Goal: Information Seeking & Learning: Learn about a topic

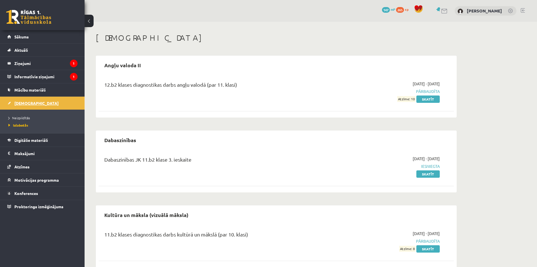
click at [27, 103] on span "[DEMOGRAPHIC_DATA]" at bounding box center [36, 102] width 44 height 5
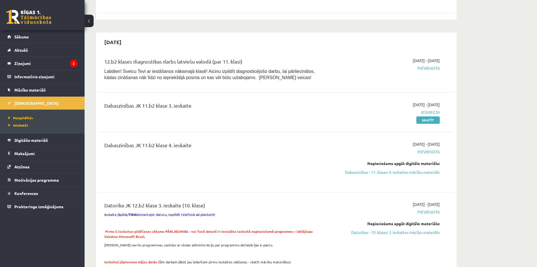
scroll to position [282, 0]
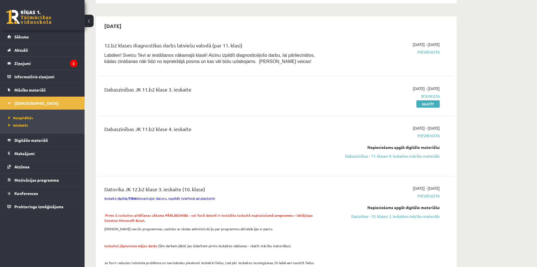
drag, startPoint x: 403, startPoint y: 156, endPoint x: 296, endPoint y: 30, distance: 165.3
click at [403, 156] on link "Dabaszinības - 11. klases 4. ieskaites mācību materiāls" at bounding box center [387, 156] width 106 height 6
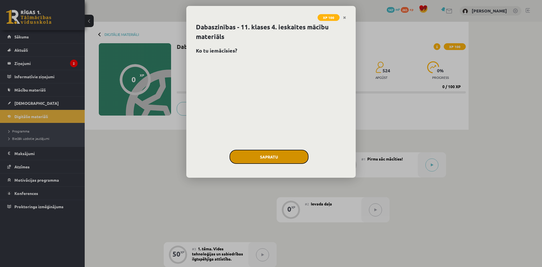
click at [280, 158] on button "Sapratu" at bounding box center [268, 157] width 79 height 14
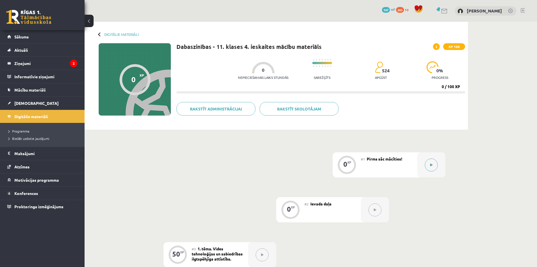
click at [428, 165] on button at bounding box center [431, 164] width 13 height 13
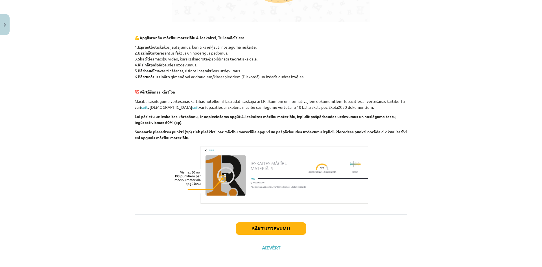
scroll to position [254, 0]
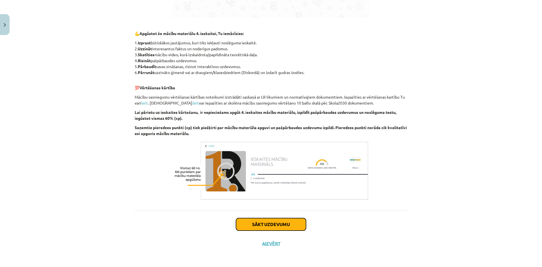
click at [276, 227] on button "Sākt uzdevumu" at bounding box center [271, 224] width 70 height 12
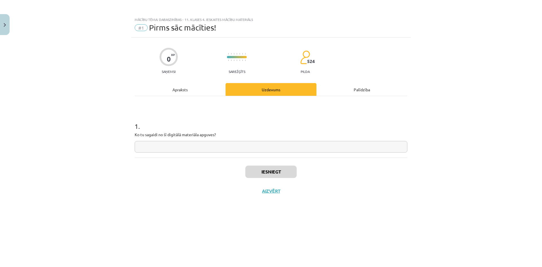
scroll to position [0, 0]
click at [215, 149] on input "text" at bounding box center [271, 147] width 273 height 12
click at [178, 94] on div "Apraksts" at bounding box center [180, 89] width 91 height 13
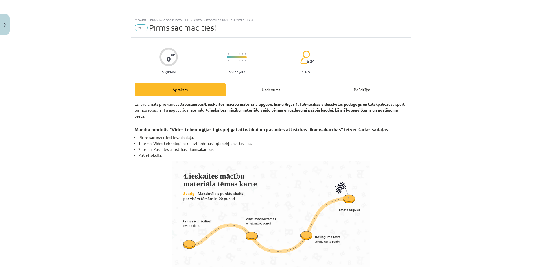
click at [258, 91] on div "Uzdevums" at bounding box center [270, 89] width 91 height 13
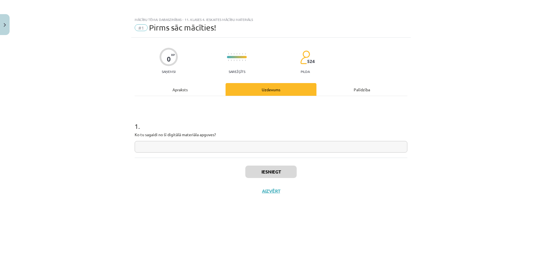
click at [211, 145] on input "text" at bounding box center [271, 147] width 273 height 12
type input "**********"
click at [277, 173] on button "Iesniegt" at bounding box center [270, 171] width 51 height 12
click at [274, 192] on button "Nākamā nodarbība" at bounding box center [270, 194] width 55 height 13
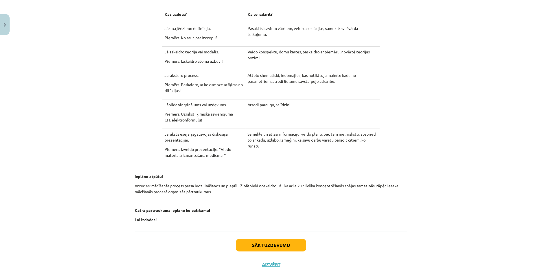
scroll to position [187, 0]
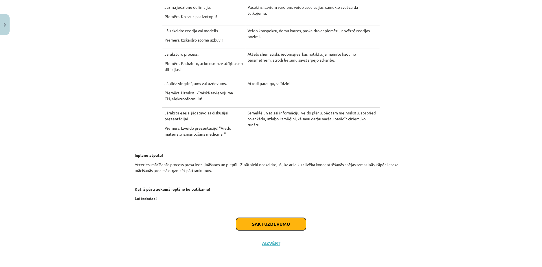
click at [269, 221] on button "Sākt uzdevumu" at bounding box center [271, 224] width 70 height 12
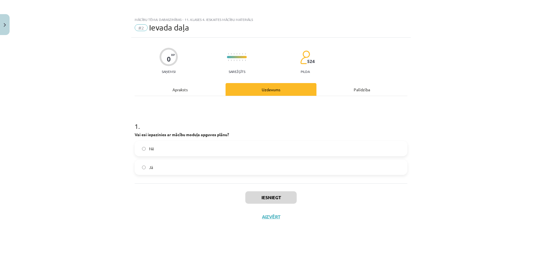
click at [178, 168] on label "Jā" at bounding box center [270, 167] width 271 height 14
drag, startPoint x: 265, startPoint y: 199, endPoint x: 262, endPoint y: 197, distance: 3.8
click at [265, 199] on button "Iesniegt" at bounding box center [270, 197] width 51 height 12
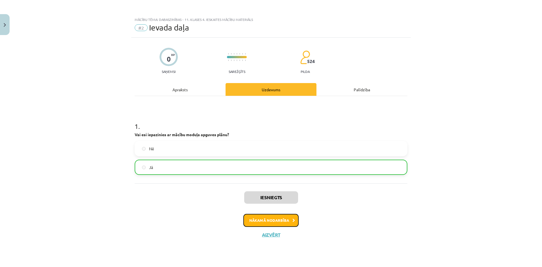
click at [263, 223] on button "Nākamā nodarbība" at bounding box center [270, 220] width 55 height 13
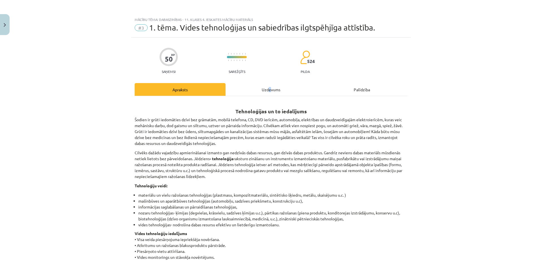
click at [267, 91] on div "Uzdevums" at bounding box center [270, 89] width 91 height 13
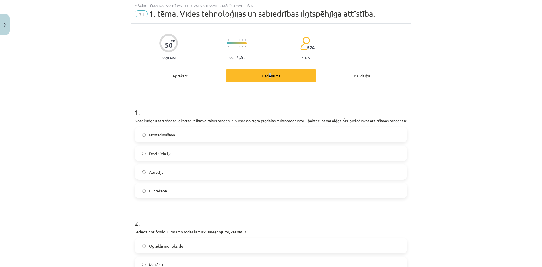
scroll to position [14, 0]
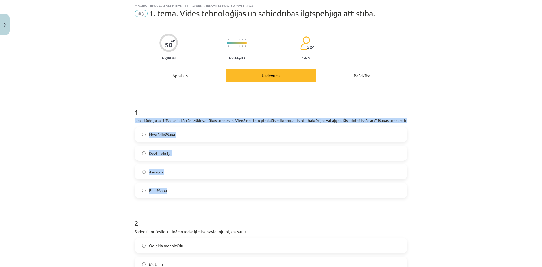
drag, startPoint x: 133, startPoint y: 120, endPoint x: 195, endPoint y: 197, distance: 99.1
click at [195, 197] on div "1 . Notekūdeņu attīrīšanas iekārtās izšķir vairākus procesus. Vienā no tiem pie…" at bounding box center [271, 148] width 273 height 100
copy div "Notekūdeņu attīrīšanas iekārtās izšķir vairākus procesus. Vienā no tiem piedalā…"
click at [103, 140] on div "Mācību tēma: Dabaszinības - 11. klases 4. ieskaites mācību materiāls #3 1. tēma…" at bounding box center [271, 133] width 542 height 267
click at [154, 175] on span "Aerācija" at bounding box center [156, 172] width 14 height 6
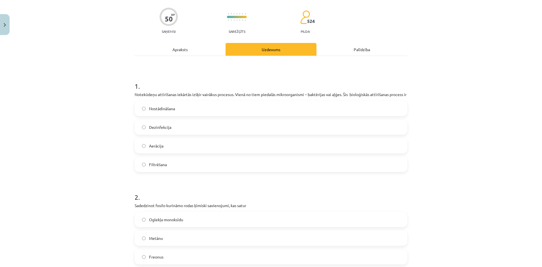
scroll to position [127, 0]
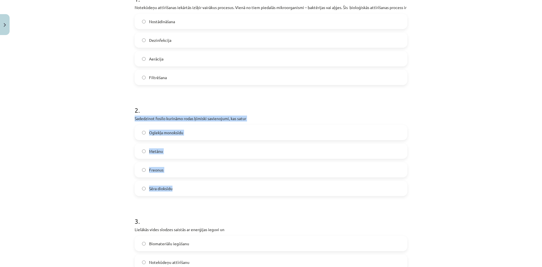
drag, startPoint x: 132, startPoint y: 124, endPoint x: 189, endPoint y: 191, distance: 87.9
click at [189, 191] on div "50 XP Saņemsi Sarežģīts 524 pilda Apraksts Uzdevums Palīdzība 1 . Notekūdeņu at…" at bounding box center [270, 245] width 279 height 669
copy div "Sadedzinot fosilo kurināmo rodas ķīmiski savienojumi, kas satur Oglekļa monoksī…"
click at [188, 158] on label "Metānu" at bounding box center [270, 151] width 271 height 14
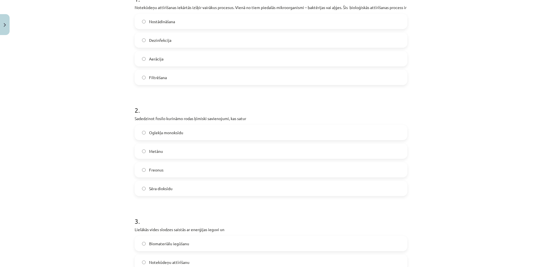
click at [164, 195] on label "Sēra dioksīdu" at bounding box center [270, 188] width 271 height 14
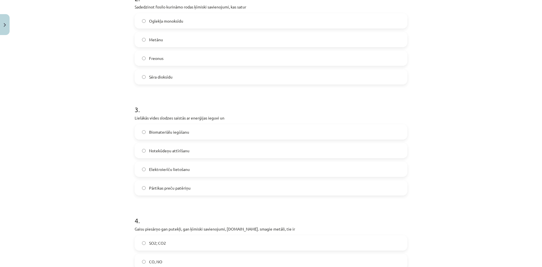
scroll to position [240, 0]
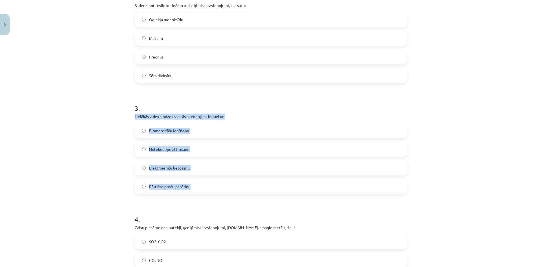
drag, startPoint x: 130, startPoint y: 121, endPoint x: 212, endPoint y: 189, distance: 105.8
click at [212, 189] on div "50 XP Saņemsi Sarežģīts 524 pilda Apraksts Uzdevums Palīdzība 1 . Notekūdeņu at…" at bounding box center [270, 132] width 279 height 669
copy div "Lielākās vides slodzes saistās ar enerģijas ieguvi un Biomateriālu iegūšanu Not…"
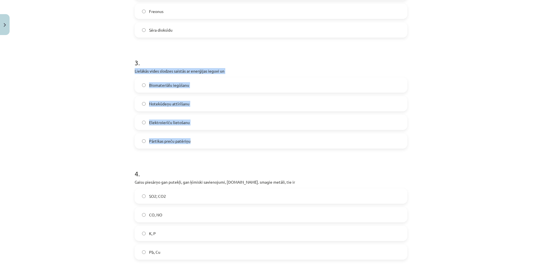
scroll to position [381, 0]
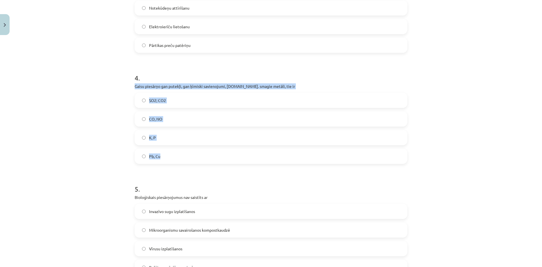
drag, startPoint x: 131, startPoint y: 90, endPoint x: 186, endPoint y: 154, distance: 84.8
copy div "Gaisu piesārņo gan putekļi, gan ķīmiski savienojumi, t.sk. smagie metāli, tie i…"
click at [173, 163] on label "Pb, Cu" at bounding box center [270, 156] width 271 height 14
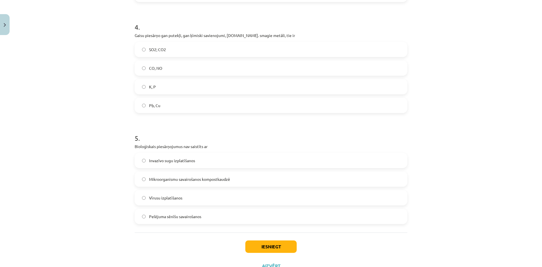
scroll to position [460, 0]
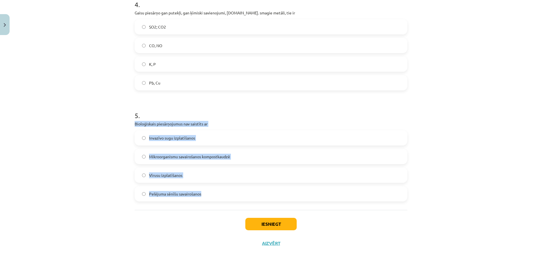
drag, startPoint x: 133, startPoint y: 121, endPoint x: 205, endPoint y: 194, distance: 102.9
click at [205, 196] on div "5 . Bioloģiskais piesārņojumus nav saistīts ar Invazīvo sugu izplatīšanos Mikro…" at bounding box center [271, 152] width 273 height 100
copy div "Bioloģiskais piesārņojumus nav saistīts ar Invazīvo sugu izplatīšanos Mikroorga…"
click at [106, 136] on div "Mācību tēma: Dabaszinības - 11. klases 4. ieskaites mācību materiāls #3 1. tēma…" at bounding box center [271, 133] width 542 height 267
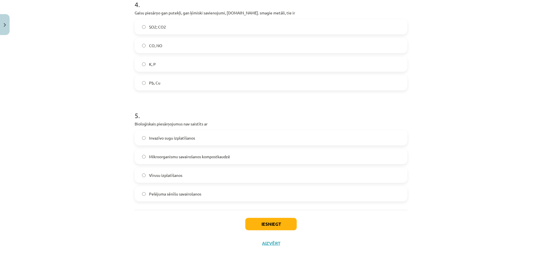
click at [179, 158] on span "Mikroorganismu savairošanos kompostkaudzē" at bounding box center [189, 156] width 81 height 6
click at [277, 224] on button "Iesniegt" at bounding box center [270, 224] width 51 height 12
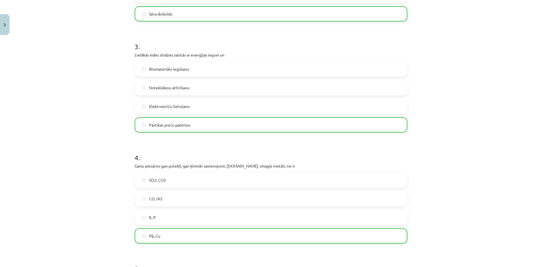
scroll to position [478, 0]
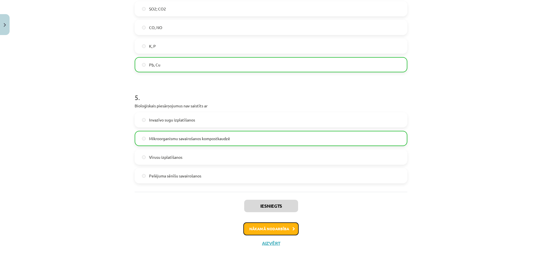
click at [275, 229] on button "Nākamā nodarbība" at bounding box center [270, 228] width 55 height 13
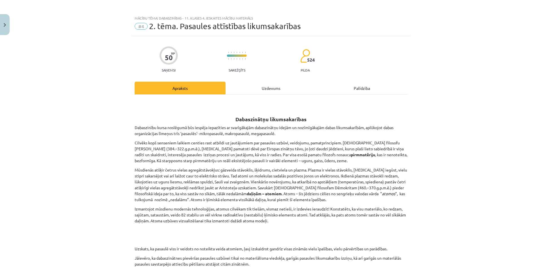
scroll to position [0, 0]
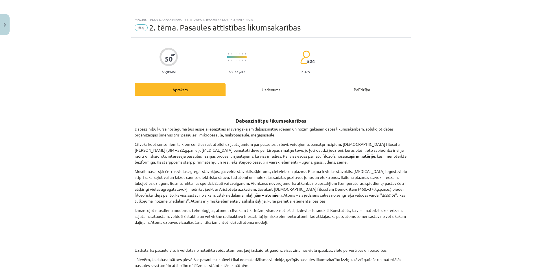
click at [256, 85] on div "Uzdevums" at bounding box center [270, 89] width 91 height 13
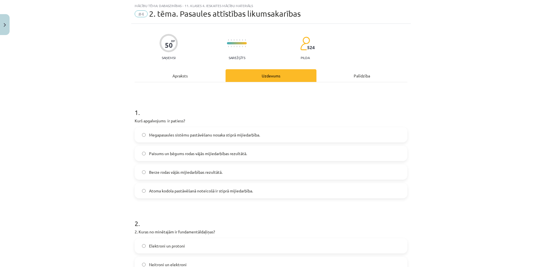
scroll to position [14, 0]
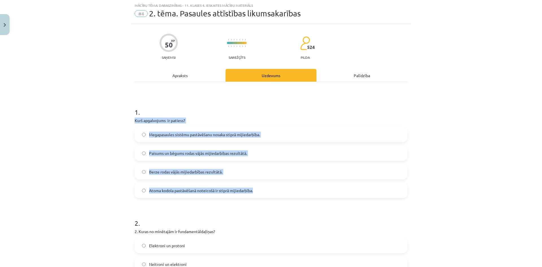
drag, startPoint x: 131, startPoint y: 118, endPoint x: 267, endPoint y: 192, distance: 154.9
copy div "Kurš apgalvojums ir patiess? Megapasaules sistēmu pastāvēšanu nosaka stiprā mij…"
click at [83, 133] on div "Mācību tēma: Dabaszinības - 11. klases 4. ieskaites mācību materiāls #4 2. tēma…" at bounding box center [271, 133] width 542 height 267
click at [203, 132] on span "Megapasaules sistēmu pastāvēšanu nosaka stiprā mijiedarbība." at bounding box center [204, 134] width 111 height 6
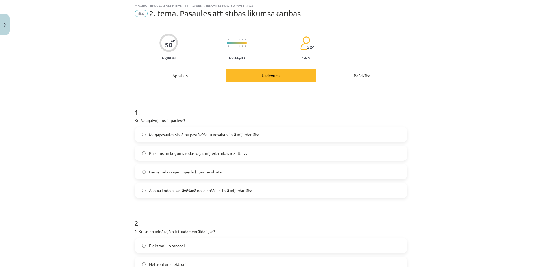
click at [156, 183] on label "Atoma kodola pastāvēšanā noteicošā ir stiprā mijiedarbība." at bounding box center [270, 190] width 271 height 14
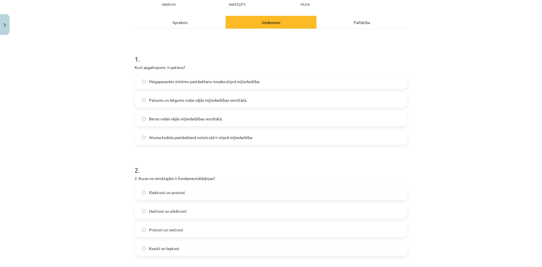
scroll to position [71, 0]
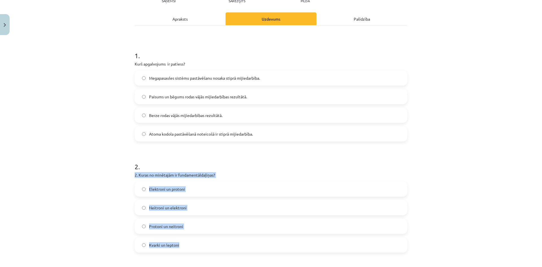
drag, startPoint x: 134, startPoint y: 176, endPoint x: 221, endPoint y: 239, distance: 108.0
click at [221, 239] on div "2 . 2. Kuras no minētajām ir fundamentāldaļiņas? Elektroni un protoni Neitroni …" at bounding box center [271, 203] width 273 height 100
copy div "2. Kuras no minētajām ir fundamentāldaļiņas? Elektroni un protoni Neitroni un e…"
click at [105, 177] on div "Mācību tēma: Dabaszinības - 11. klases 4. ieskaites mācību materiāls #4 2. tēma…" at bounding box center [271, 133] width 542 height 267
click at [124, 214] on div "Mācību tēma: Dabaszinības - 11. klases 4. ieskaites mācību materiāls #4 2. tēma…" at bounding box center [271, 133] width 542 height 267
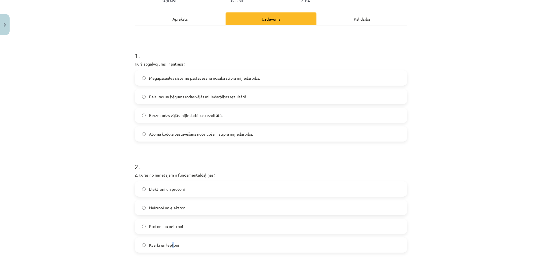
click at [169, 247] on label "Kvarki un leptoni" at bounding box center [270, 245] width 271 height 14
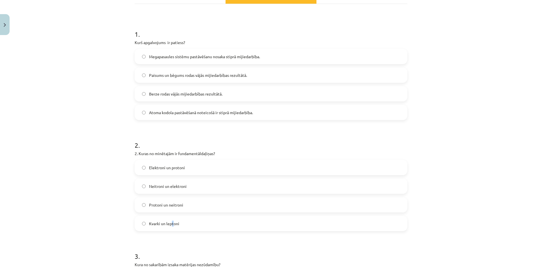
scroll to position [183, 0]
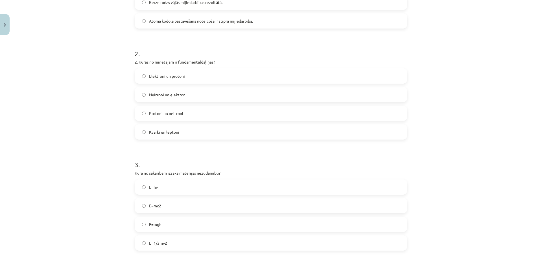
click at [141, 135] on label "Kvarki un leptoni" at bounding box center [270, 132] width 271 height 14
drag, startPoint x: 140, startPoint y: 176, endPoint x: 178, endPoint y: 238, distance: 72.7
click at [178, 238] on div "50 XP Saņemsi Sarežģīts 524 pilda Apraksts Uzdevums Palīdzība 1 . Kurš apgalvoj…" at bounding box center [270, 188] width 279 height 669
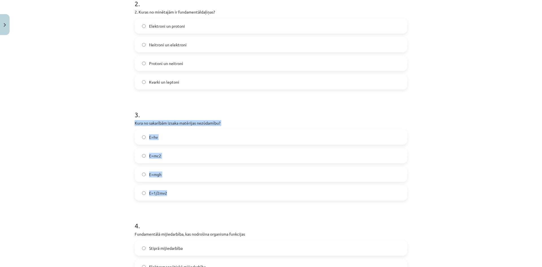
scroll to position [240, 0]
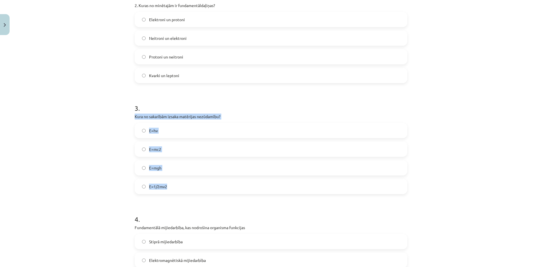
copy div "Kura no sakarībām izsaka matērijas nezūdamību? E=hv E=mc2 E=mgh E=1/2mv2"
click at [110, 135] on div "Mācību tēma: Dabaszinības - 11. klases 4. ieskaites mācību materiāls #4 2. tēma…" at bounding box center [271, 133] width 542 height 267
click at [128, 141] on div "Mācību tēma: Dabaszinības - 11. klases 4. ieskaites mācību materiāls #4 2. tēma…" at bounding box center [271, 133] width 542 height 267
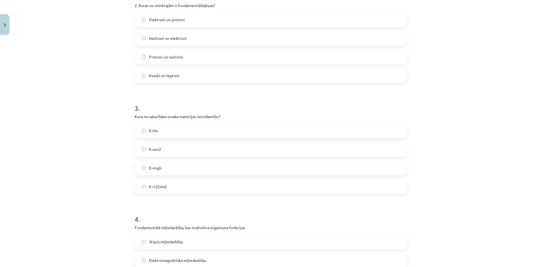
click at [155, 148] on span "E=mc2" at bounding box center [155, 149] width 12 height 6
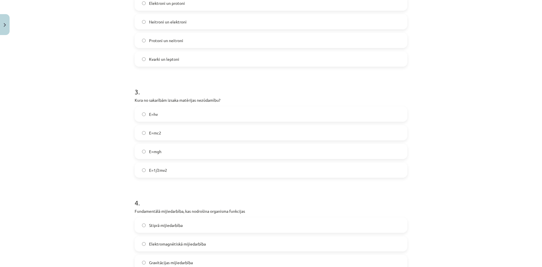
scroll to position [324, 0]
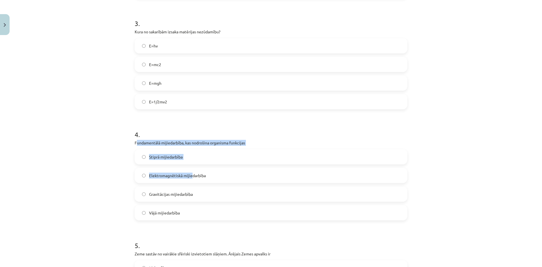
drag, startPoint x: 134, startPoint y: 142, endPoint x: 181, endPoint y: 164, distance: 51.2
click at [189, 170] on div "4 . Fundamentālā mijiedarbība, kas nodrošina organisma funkcijas Stiprā mijieda…" at bounding box center [271, 170] width 273 height 100
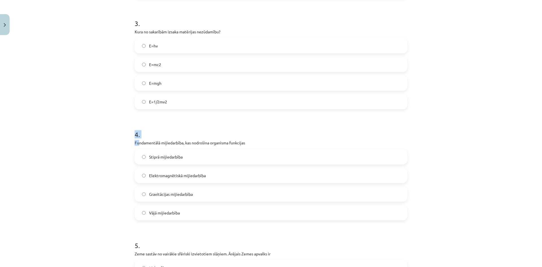
drag, startPoint x: 130, startPoint y: 139, endPoint x: 138, endPoint y: 143, distance: 9.2
click at [138, 143] on div "Mācību tēma: Dabaszinības - 11. klases 4. ieskaites mācību materiāls #4 2. tēma…" at bounding box center [271, 133] width 542 height 267
click at [119, 139] on div "Mācību tēma: Dabaszinības - 11. klases 4. ieskaites mācību materiāls #4 2. tēma…" at bounding box center [271, 133] width 542 height 267
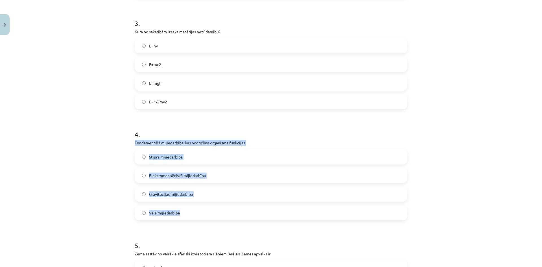
drag, startPoint x: 132, startPoint y: 140, endPoint x: 208, endPoint y: 208, distance: 101.5
click at [208, 208] on div "4 . Fundamentālā mijiedarbība, kas nodrošina organisma funkcijas Stiprā mijieda…" at bounding box center [271, 170] width 273 height 100
copy div "Fundamentālā mijiedarbība, kas nodrošina organisma funkcijas Stiprā mijiedarbīb…"
click at [149, 176] on span "Elektromagnētiskā mijiedarbība" at bounding box center [177, 175] width 57 height 6
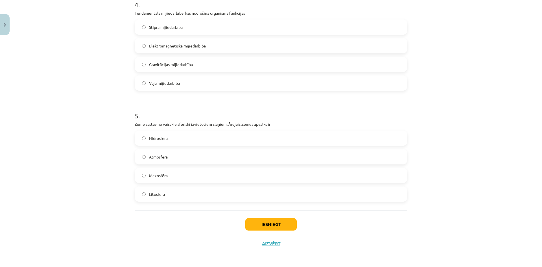
scroll to position [454, 0]
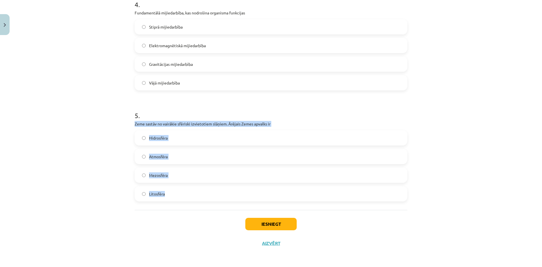
drag, startPoint x: 131, startPoint y: 122, endPoint x: 179, endPoint y: 192, distance: 84.6
copy div "Zeme sastāv no vairākie sfēriski izvietotiem slāņiem. Ārējais Zemes apvalks ir …"
click at [109, 179] on div "Mācību tēma: Dabaszinības - 11. klases 4. ieskaites mācību materiāls #4 2. tēma…" at bounding box center [271, 133] width 542 height 267
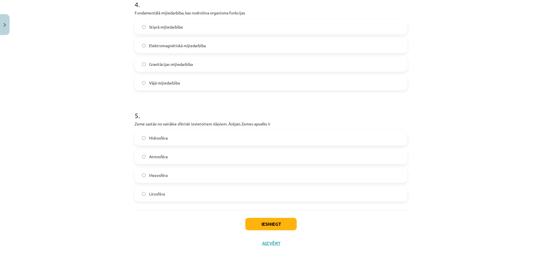
click at [157, 149] on div "Atmosfēra" at bounding box center [271, 156] width 273 height 15
click at [155, 155] on span "Atmosfēra" at bounding box center [158, 156] width 19 height 6
click at [260, 219] on button "Iesniegt" at bounding box center [270, 224] width 51 height 12
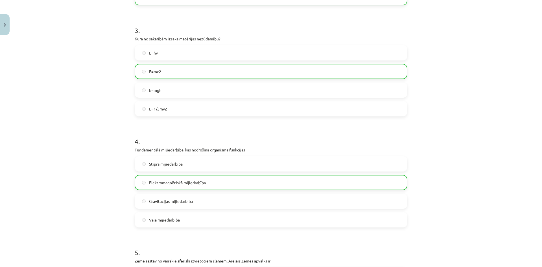
scroll to position [472, 0]
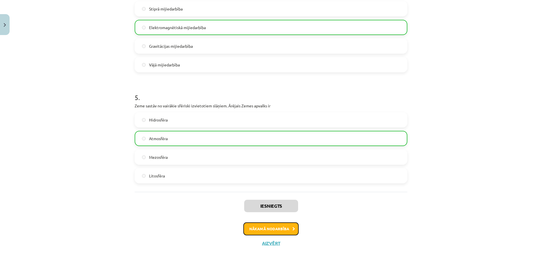
click at [264, 224] on button "Nākamā nodarbība" at bounding box center [270, 228] width 55 height 13
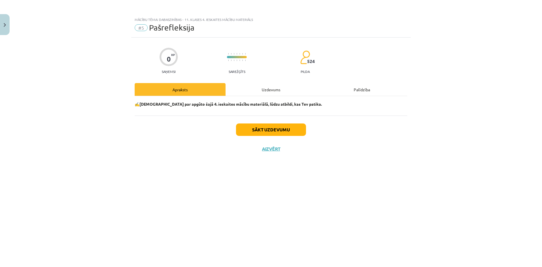
scroll to position [0, 0]
click at [249, 129] on button "Sākt uzdevumu" at bounding box center [271, 129] width 70 height 12
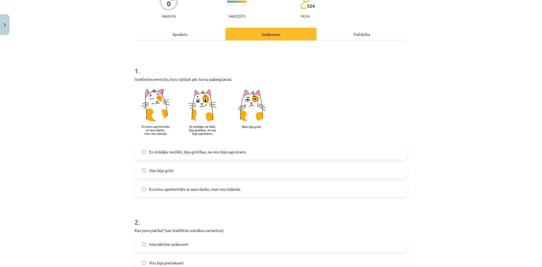
scroll to position [56, 0]
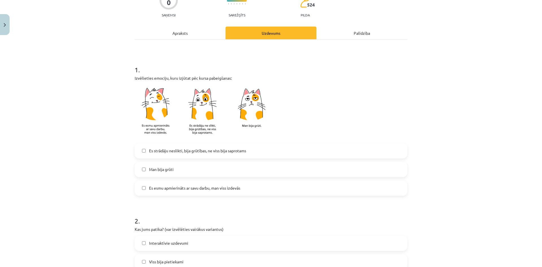
click at [179, 193] on label "Es esmu apmierināts ar savu darbu, man viss izdevās" at bounding box center [270, 188] width 271 height 14
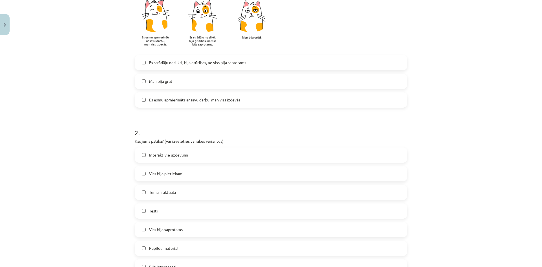
scroll to position [169, 0]
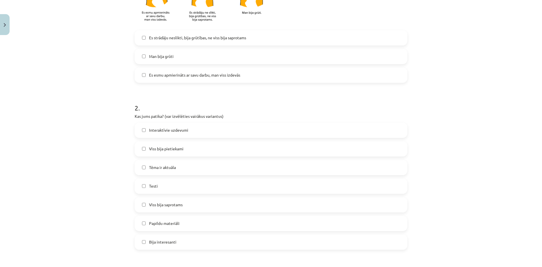
click at [149, 167] on span "Tēma ir aktuāla" at bounding box center [162, 167] width 27 height 6
click at [146, 186] on label "Testi" at bounding box center [270, 186] width 271 height 14
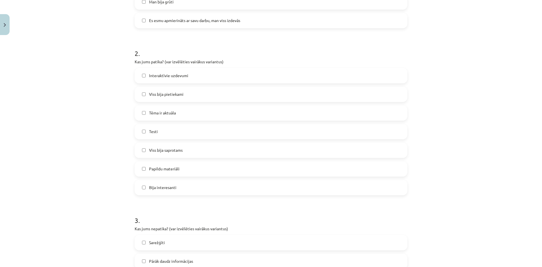
scroll to position [226, 0]
drag, startPoint x: 150, startPoint y: 166, endPoint x: 145, endPoint y: 166, distance: 5.7
click at [151, 167] on span "Papildu materiāli" at bounding box center [164, 167] width 30 height 6
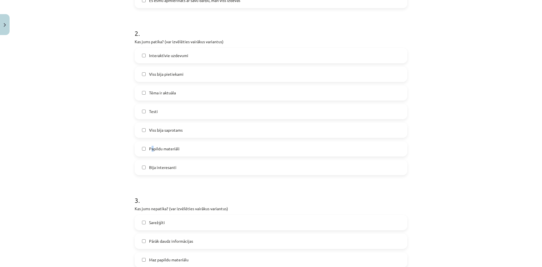
scroll to position [282, 0]
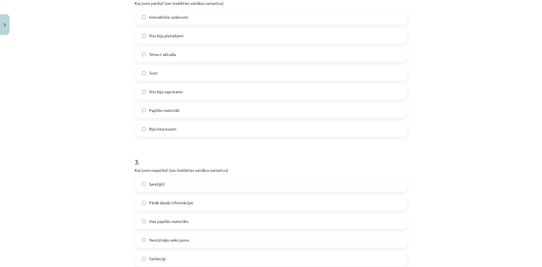
click at [144, 110] on label "Papildu materiāli" at bounding box center [270, 110] width 271 height 14
click at [158, 134] on label "Bija interesanti" at bounding box center [270, 129] width 271 height 14
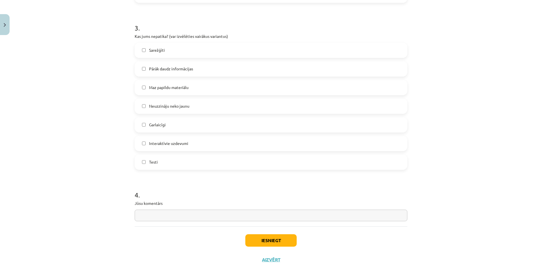
scroll to position [432, 0]
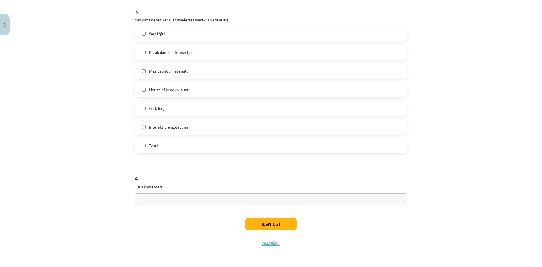
click at [169, 200] on input "text" at bounding box center [271, 199] width 273 height 12
type input "**********"
click at [272, 221] on button "Iesniegt" at bounding box center [270, 224] width 51 height 12
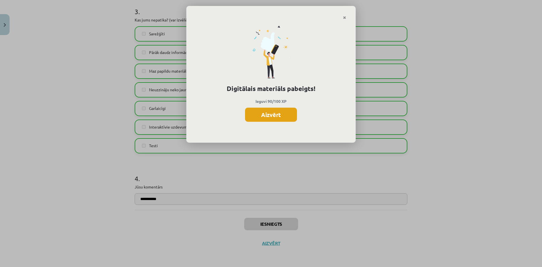
click at [274, 117] on button "Aizvērt" at bounding box center [271, 114] width 52 height 14
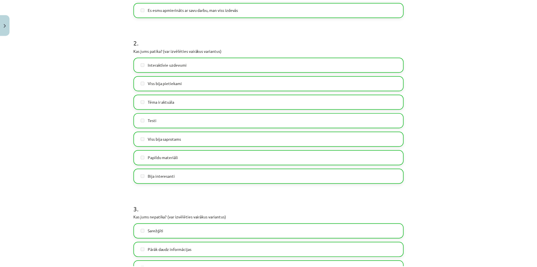
scroll to position [122, 0]
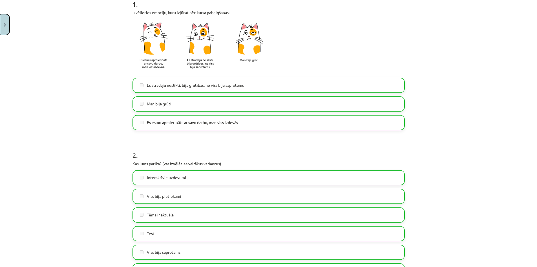
click at [5, 26] on img "Close" at bounding box center [5, 25] width 2 height 4
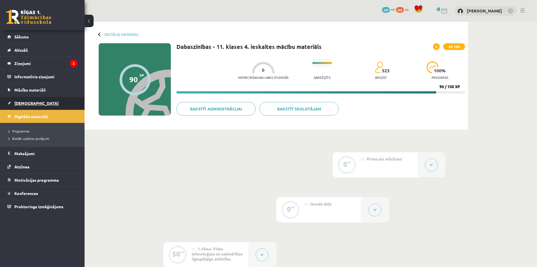
click at [25, 104] on span "[DEMOGRAPHIC_DATA]" at bounding box center [36, 102] width 44 height 5
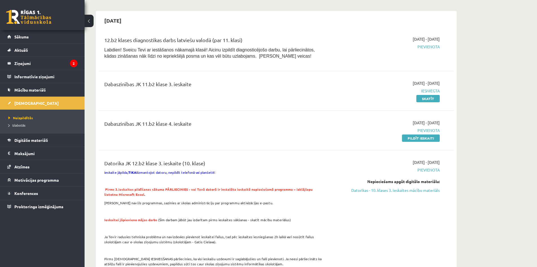
scroll to position [282, 0]
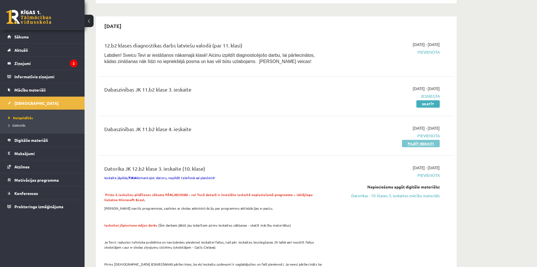
click at [416, 142] on link "Pildīt ieskaiti" at bounding box center [421, 143] width 38 height 7
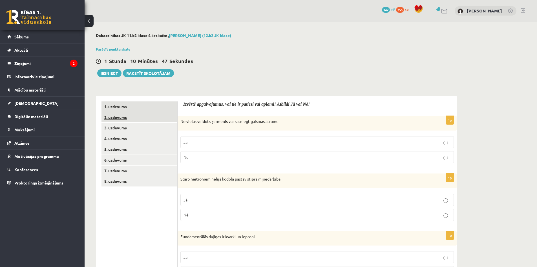
click at [127, 116] on link "2. uzdevums" at bounding box center [140, 117] width 76 height 10
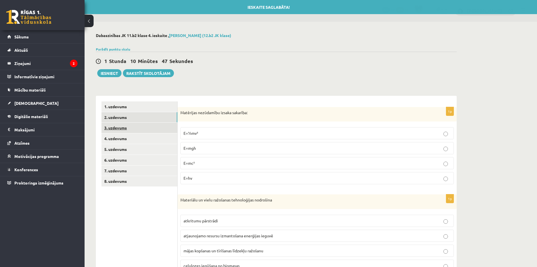
click at [126, 128] on link "3. uzdevums" at bounding box center [140, 127] width 76 height 10
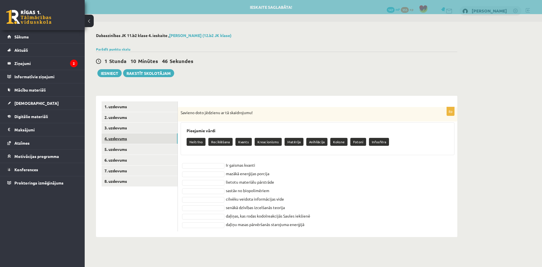
click at [130, 140] on link "4. uzdevums" at bounding box center [140, 138] width 76 height 10
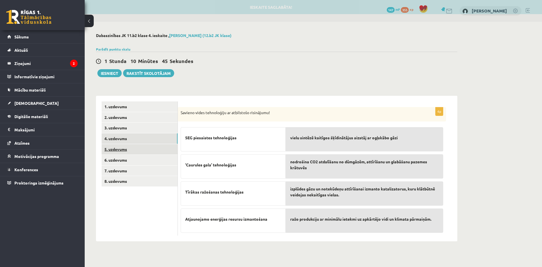
click at [132, 148] on link "5. uzdevums" at bounding box center [140, 149] width 76 height 10
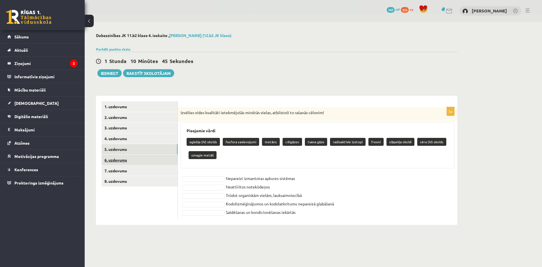
click at [131, 161] on link "6. uzdevums" at bounding box center [140, 160] width 76 height 10
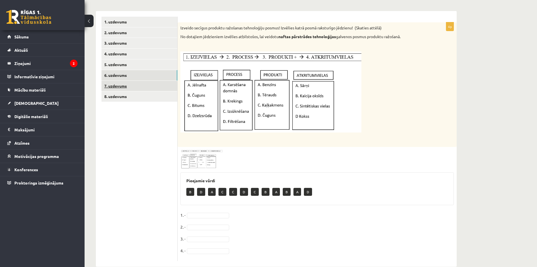
click at [118, 84] on link "7. uzdevums" at bounding box center [140, 86] width 76 height 10
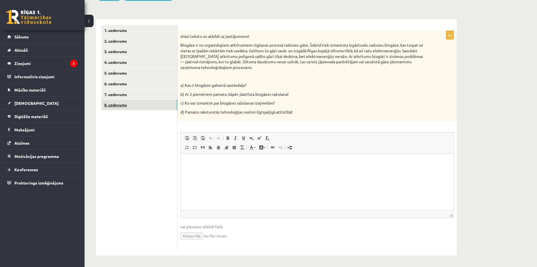
click at [126, 106] on link "8. uzdevums" at bounding box center [140, 105] width 76 height 10
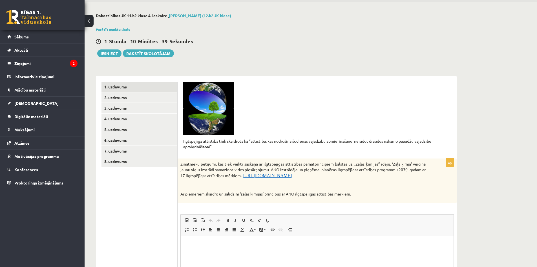
click at [123, 85] on link "1. uzdevums" at bounding box center [140, 87] width 76 height 10
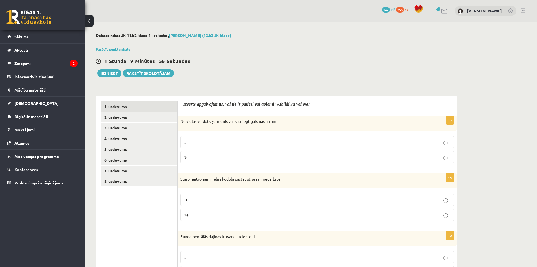
click at [195, 155] on p "Nē" at bounding box center [317, 157] width 267 height 6
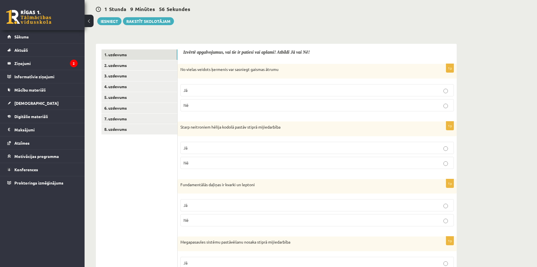
scroll to position [56, 0]
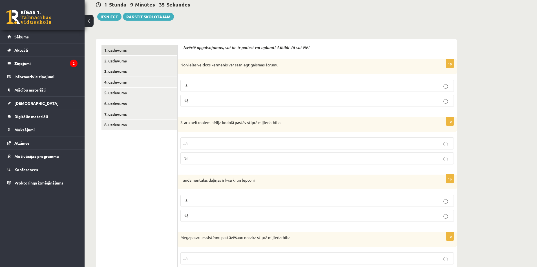
click at [210, 142] on p "Jā" at bounding box center [317, 143] width 267 height 6
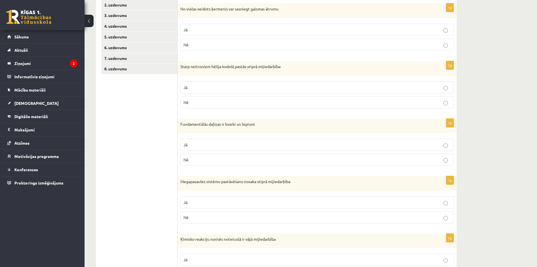
scroll to position [113, 0]
click at [222, 146] on p "Jā" at bounding box center [317, 144] width 267 height 6
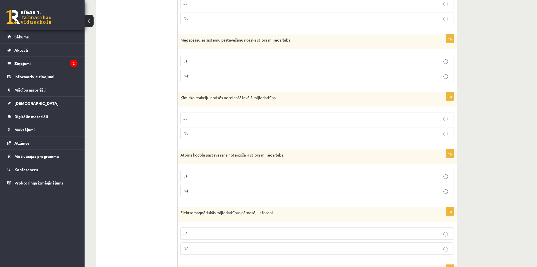
scroll to position [254, 0]
click at [203, 73] on p "Nē" at bounding box center [317, 76] width 267 height 6
click at [219, 125] on fieldset "Jā Nē" at bounding box center [318, 125] width 274 height 32
drag, startPoint x: 223, startPoint y: 120, endPoint x: 225, endPoint y: 123, distance: 3.8
click at [223, 120] on p "Jā" at bounding box center [317, 118] width 267 height 6
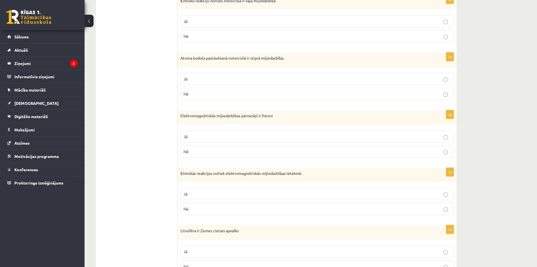
scroll to position [367, 0]
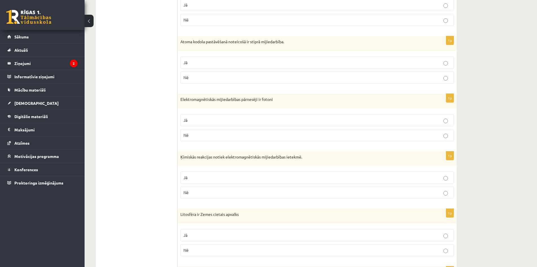
click at [208, 59] on label "Jā" at bounding box center [318, 62] width 274 height 12
click at [257, 180] on label "Jā" at bounding box center [318, 176] width 274 height 12
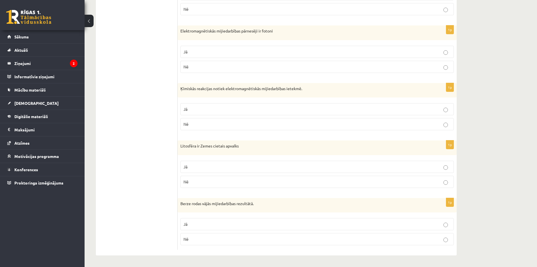
scroll to position [435, 0]
click at [219, 104] on label "Jā" at bounding box center [318, 109] width 274 height 12
click at [206, 165] on p "Jā" at bounding box center [317, 167] width 267 height 6
click at [229, 221] on p "Jā" at bounding box center [317, 224] width 267 height 6
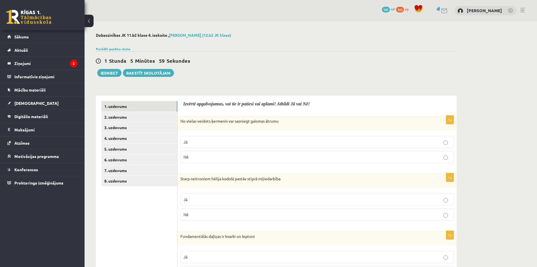
scroll to position [0, 0]
click at [127, 119] on link "2. uzdevums" at bounding box center [140, 117] width 76 height 10
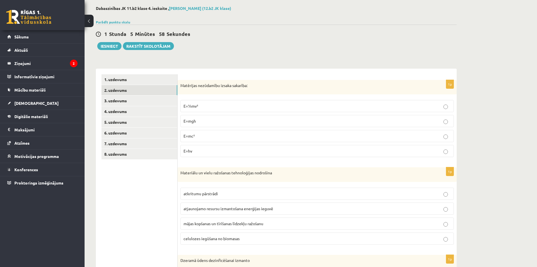
scroll to position [28, 0]
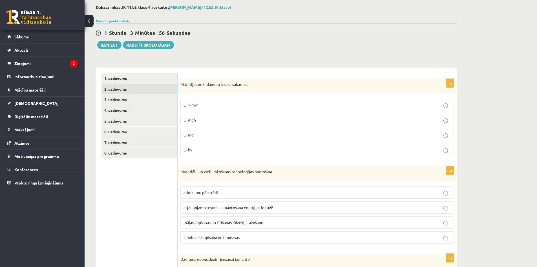
click at [206, 119] on p "E=mgh" at bounding box center [317, 120] width 267 height 6
click at [206, 137] on p "E=mc²" at bounding box center [317, 135] width 267 height 6
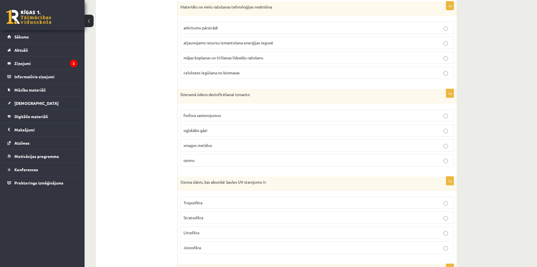
scroll to position [197, 0]
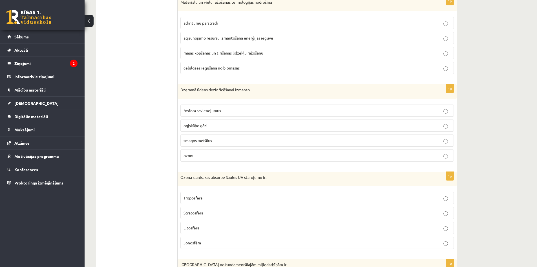
click at [218, 71] on label "celulozes iegūšana no biomasas" at bounding box center [318, 68] width 274 height 12
click at [222, 59] on label "mājas kopšanas un tīrīšanas līdzekļu ražošanu" at bounding box center [318, 53] width 274 height 12
drag, startPoint x: 230, startPoint y: 45, endPoint x: 232, endPoint y: 39, distance: 5.6
click at [230, 45] on fieldset "atkritumu pārstrādi atjaunojamo resursu izmantošana enerģijas ieguvē mājas kopš…" at bounding box center [318, 45] width 274 height 62
click at [236, 27] on label "atkritumu pārstrādi" at bounding box center [318, 23] width 274 height 12
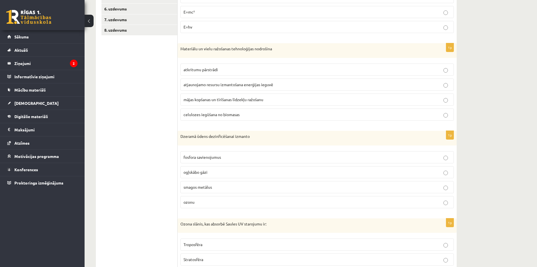
scroll to position [141, 0]
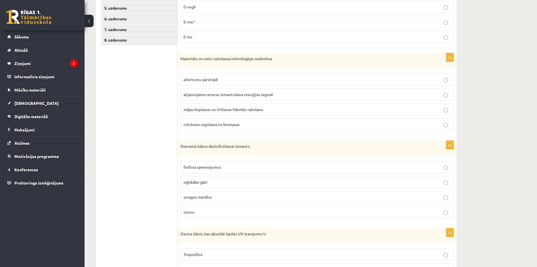
click at [232, 76] on label "atkritumu pārstrādi" at bounding box center [318, 79] width 274 height 12
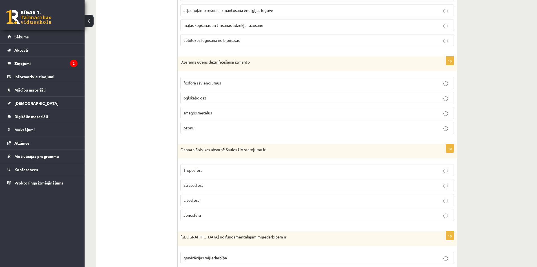
scroll to position [226, 0]
click at [214, 124] on p "ozonu" at bounding box center [317, 127] width 267 height 6
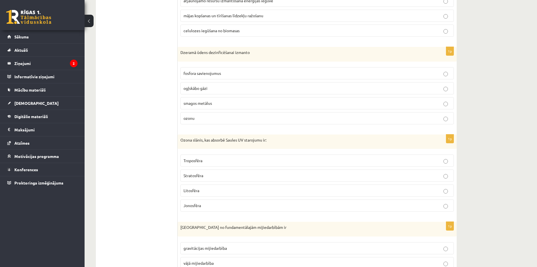
scroll to position [282, 0]
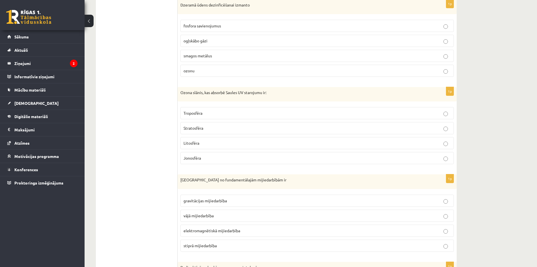
click at [197, 131] on p "Stratosfēra" at bounding box center [317, 128] width 267 height 6
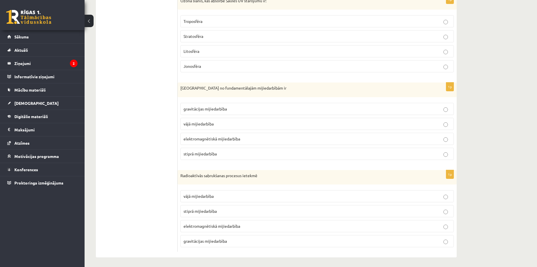
scroll to position [376, 0]
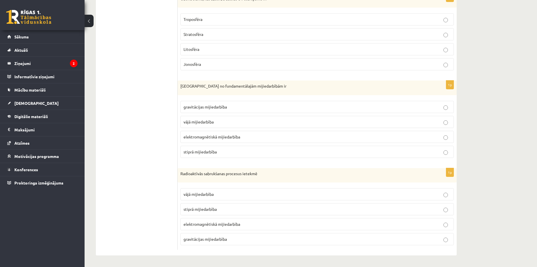
click at [212, 107] on span "gravitācijas mijiedarbība" at bounding box center [205, 106] width 43 height 5
click at [243, 193] on p "vājā mijiedarbība" at bounding box center [317, 194] width 267 height 6
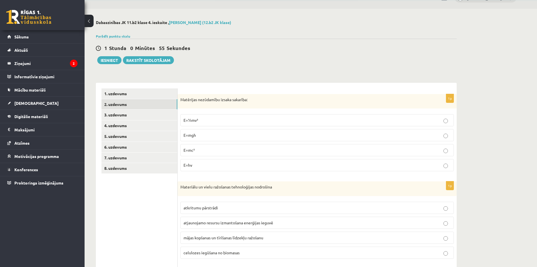
scroll to position [0, 0]
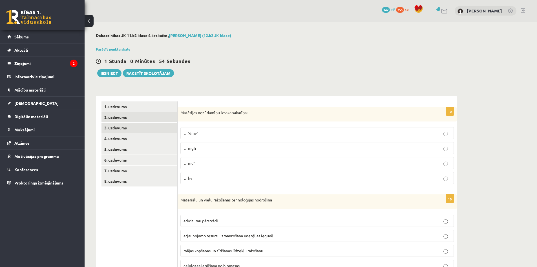
click at [124, 124] on link "3. uzdevums" at bounding box center [140, 127] width 76 height 10
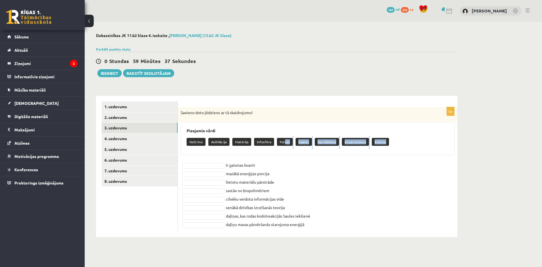
drag, startPoint x: 283, startPoint y: 144, endPoint x: 215, endPoint y: 157, distance: 69.6
click at [214, 158] on div "8p Savieno doto jēdzienu ar tā skaidrojumu! Pieejamie vārdi Neitrīno Anihilācij…" at bounding box center [317, 169] width 279 height 124
click at [294, 162] on fieldset "Ir gaismas kvanti mazākā enerģijas porcija lietotu materiālu pārstrāde sastāv n…" at bounding box center [318, 195] width 274 height 68
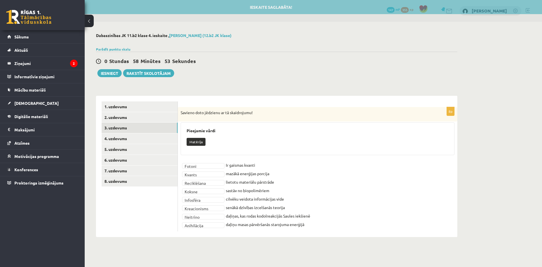
drag, startPoint x: 228, startPoint y: 224, endPoint x: 333, endPoint y: 227, distance: 104.4
click at [333, 227] on fieldset "**********" at bounding box center [318, 195] width 274 height 68
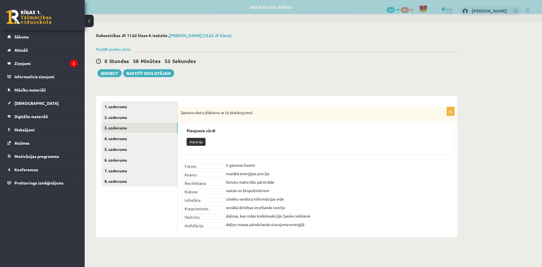
click at [328, 228] on fieldset "**********" at bounding box center [318, 195] width 274 height 68
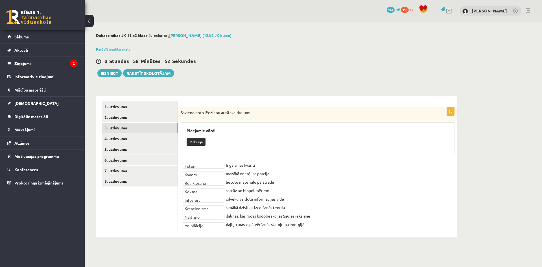
drag, startPoint x: 309, startPoint y: 225, endPoint x: 221, endPoint y: 223, distance: 87.8
click at [221, 223] on fieldset "**********" at bounding box center [318, 195] width 274 height 68
copy fieldset "daļiņu masas pārvēršanās starojuma enerģijā"
drag, startPoint x: 207, startPoint y: 224, endPoint x: 187, endPoint y: 221, distance: 20.3
drag, startPoint x: 204, startPoint y: 225, endPoint x: 184, endPoint y: 224, distance: 19.8
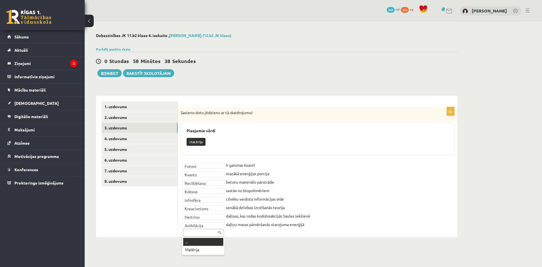
drag, startPoint x: 190, startPoint y: 226, endPoint x: 209, endPoint y: 176, distance: 53.8
drag, startPoint x: 227, startPoint y: 173, endPoint x: 289, endPoint y: 173, distance: 62.3
click at [289, 173] on fieldset "**********" at bounding box center [318, 195] width 274 height 68
copy fieldset "mazākā enerģijas porcija"
click at [317, 118] on div "Savieno doto jēdzienu ar tā skaidrojumu!" at bounding box center [317, 114] width 279 height 15
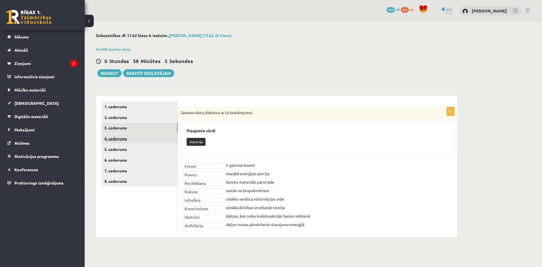
click at [134, 138] on link "4. uzdevums" at bounding box center [140, 138] width 76 height 10
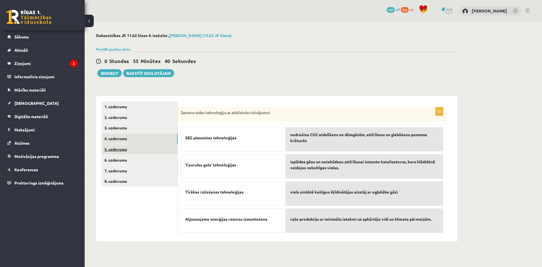
click at [128, 148] on link "5. uzdevums" at bounding box center [140, 149] width 76 height 10
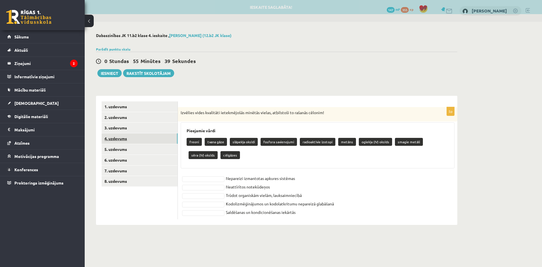
click at [130, 140] on link "4. uzdevums" at bounding box center [140, 138] width 76 height 10
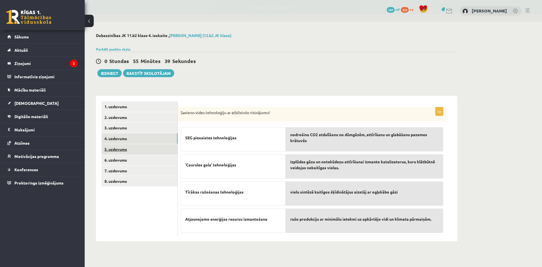
click at [127, 150] on link "5. uzdevums" at bounding box center [140, 149] width 76 height 10
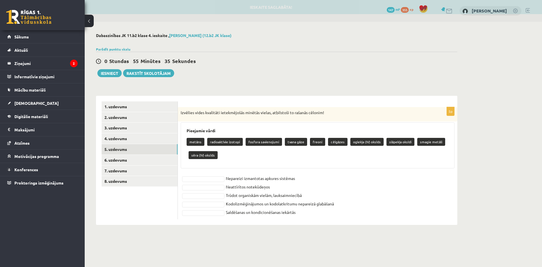
click at [514, 139] on div "Dabaszinības JK 11.b2 klase 4. ieskaite , Roberts Lagodskis (12.b2 JK klase) Pa…" at bounding box center [313, 129] width 457 height 214
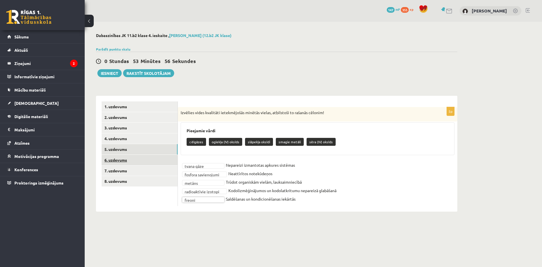
click at [136, 157] on link "6. uzdevums" at bounding box center [140, 160] width 76 height 10
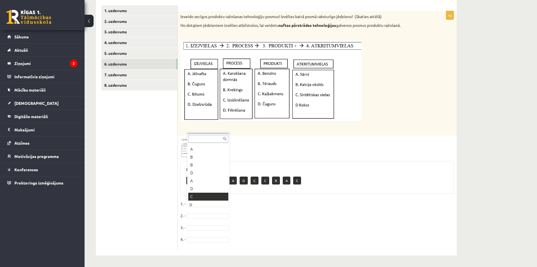
scroll to position [7, 0]
click at [190, 179] on p "A" at bounding box center [190, 180] width 8 height 8
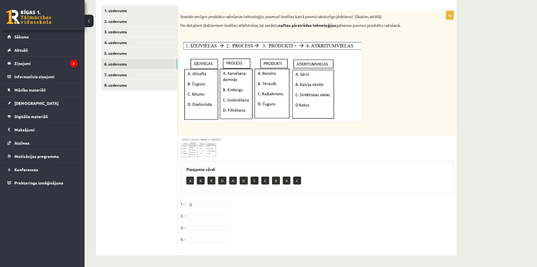
click at [203, 181] on p "B" at bounding box center [201, 180] width 8 height 8
click at [213, 236] on fieldset "1. - A * 2. - A * 3. - A * 4. -" at bounding box center [318, 222] width 274 height 47
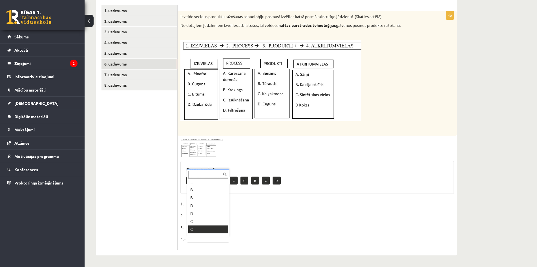
scroll to position [0, 0]
type input "*"
click at [254, 201] on fieldset "1. - A * 2. - C * 3. - A * 4. - A *" at bounding box center [318, 222] width 274 height 47
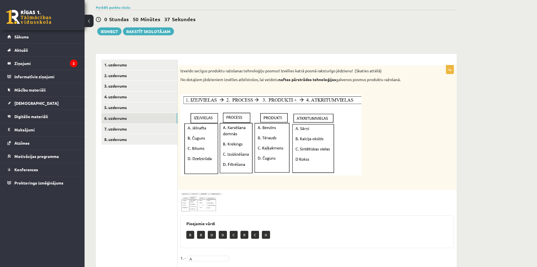
scroll to position [40, 0]
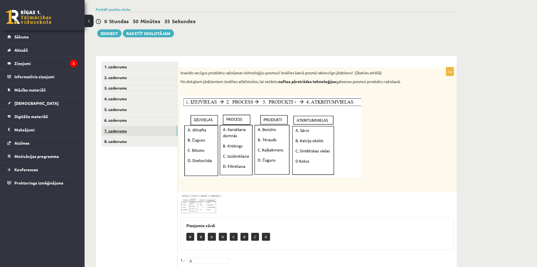
click at [135, 130] on link "7. uzdevums" at bounding box center [140, 131] width 76 height 10
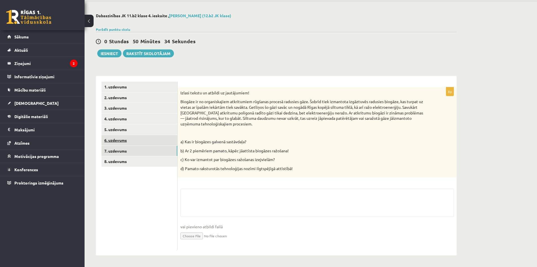
click at [130, 139] on link "6. uzdevums" at bounding box center [140, 140] width 76 height 10
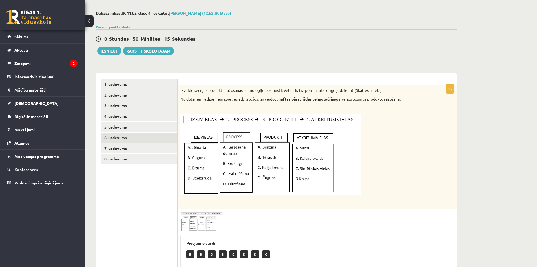
scroll to position [0, 0]
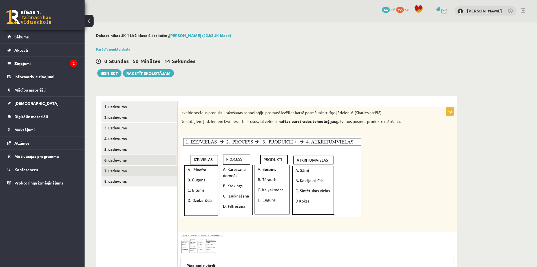
click at [123, 169] on link "7. uzdevums" at bounding box center [140, 170] width 76 height 10
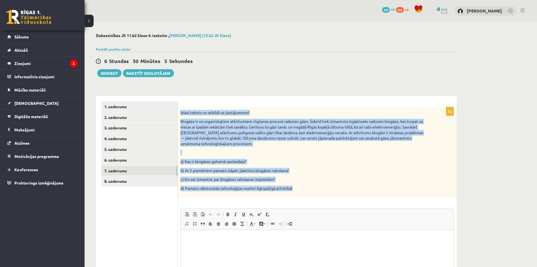
drag, startPoint x: 181, startPoint y: 111, endPoint x: 307, endPoint y: 193, distance: 150.3
click at [307, 193] on div "Izlasi tekstu un atbildi uz jautājumiem! Biogāze ir no organiskajiem atkritumie…" at bounding box center [317, 152] width 279 height 90
copy div "Izlasi tekstu un atbildi uz jautājumiem! Biogāze ir no organiskajiem atkritumie…"
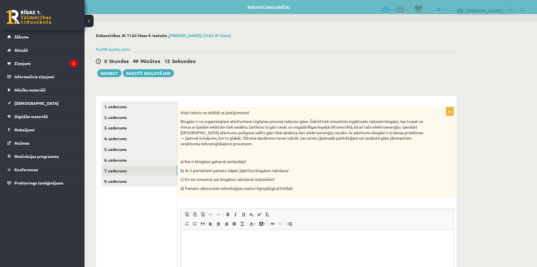
click at [154, 210] on ul "1. uzdevums 2. uzdevums 3. uzdevums 4. uzdevums 5. uzdevums 6. uzdevums 7. uzde…" at bounding box center [140, 213] width 76 height 225
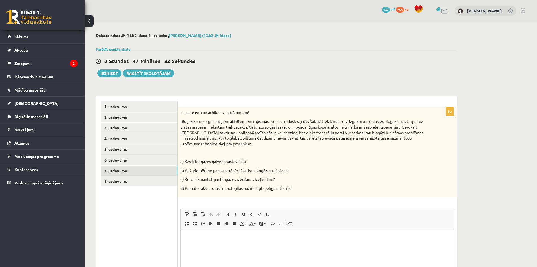
click at [211, 236] on p "Rich Text Editor, wiswyg-editor-user-answer-47025021416920" at bounding box center [317, 238] width 262 height 6
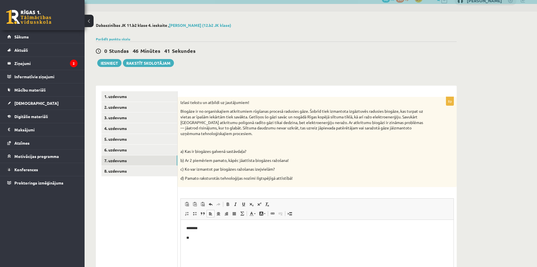
scroll to position [28, 0]
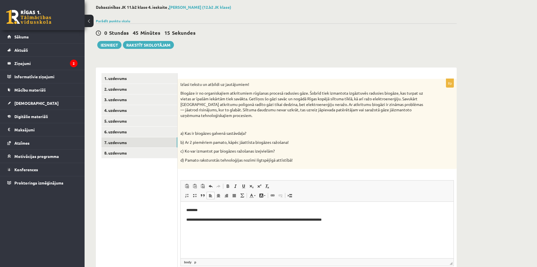
click at [297, 219] on p "**********" at bounding box center [317, 220] width 262 height 6
click at [298, 218] on p "**********" at bounding box center [317, 220] width 262 height 6
click at [353, 221] on p "**********" at bounding box center [317, 220] width 262 height 6
click at [312, 219] on p "**********" at bounding box center [317, 220] width 262 height 6
click at [361, 219] on p "**********" at bounding box center [317, 220] width 262 height 6
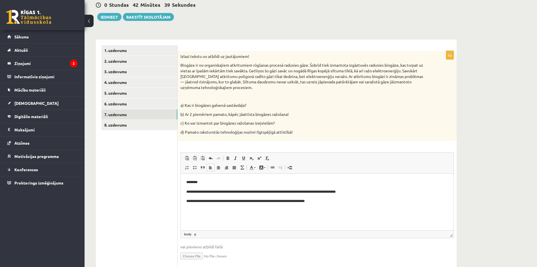
scroll to position [56, 0]
click at [230, 209] on p "**********" at bounding box center [317, 210] width 262 height 6
click at [267, 210] on p "**********" at bounding box center [317, 210] width 262 height 6
click at [205, 180] on p "********" at bounding box center [317, 182] width 262 height 6
click at [188, 199] on p "**********" at bounding box center [317, 201] width 262 height 6
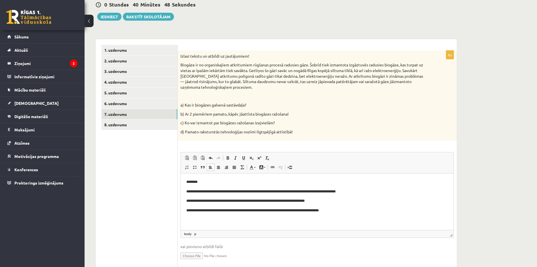
click at [190, 201] on p "**********" at bounding box center [317, 201] width 262 height 6
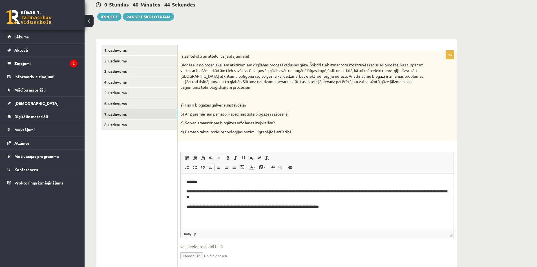
click at [190, 190] on p "**********" at bounding box center [317, 194] width 262 height 12
click at [360, 191] on p "**********" at bounding box center [317, 194] width 262 height 12
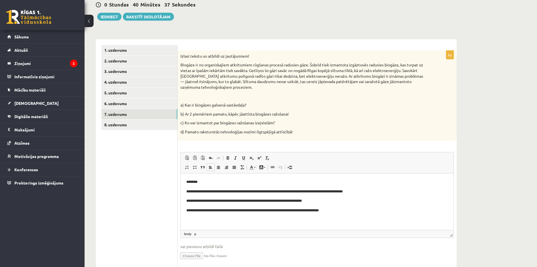
click at [331, 205] on body "**********" at bounding box center [317, 196] width 262 height 34
click at [326, 200] on p "**********" at bounding box center [317, 201] width 262 height 6
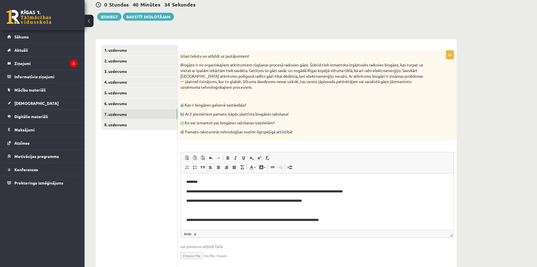
click at [360, 190] on p "**********" at bounding box center [317, 191] width 262 height 6
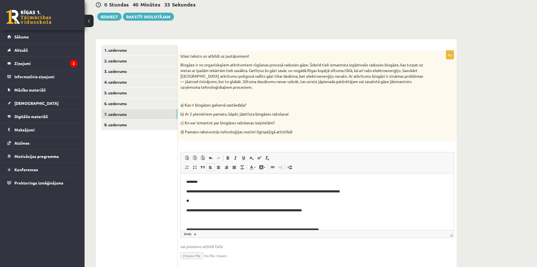
click at [212, 204] on body "**********" at bounding box center [317, 205] width 262 height 53
click at [185, 210] on html "**********" at bounding box center [317, 205] width 273 height 65
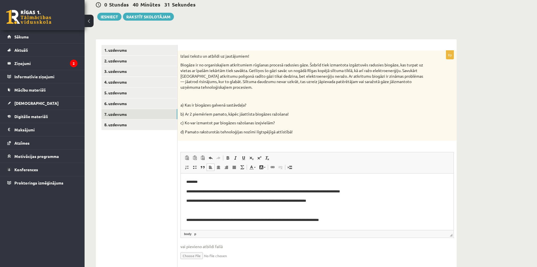
click at [205, 210] on p "Rich Text Editor, wiswyg-editor-user-answer-47025021416920" at bounding box center [317, 210] width 262 height 6
click at [187, 190] on p "**********" at bounding box center [317, 191] width 262 height 6
click at [190, 212] on p "**" at bounding box center [317, 210] width 262 height 6
click at [192, 220] on p "**********" at bounding box center [317, 220] width 262 height 6
click at [196, 209] on p "**" at bounding box center [317, 210] width 262 height 6
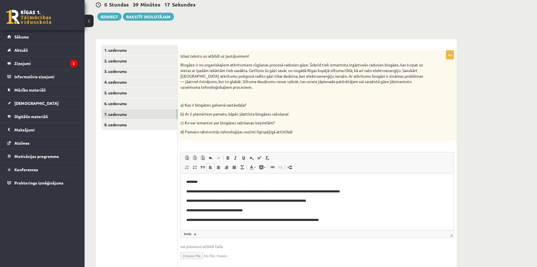
click at [243, 210] on p "**********" at bounding box center [317, 210] width 262 height 6
click at [264, 212] on p "**********" at bounding box center [317, 210] width 262 height 6
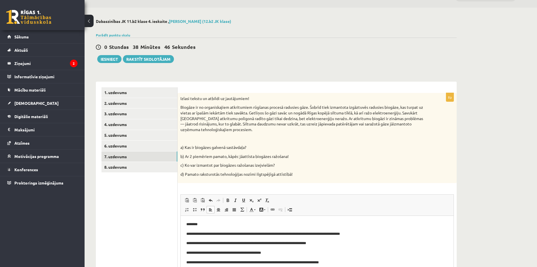
scroll to position [0, 0]
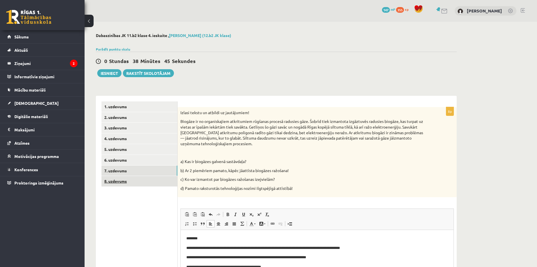
click at [139, 184] on link "8. uzdevums" at bounding box center [140, 181] width 76 height 10
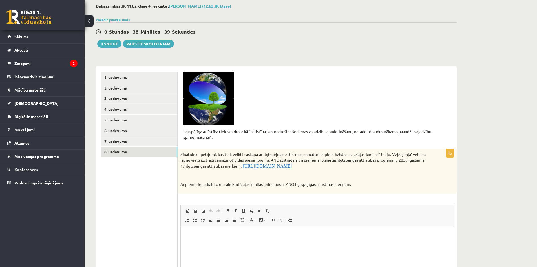
scroll to position [28, 0]
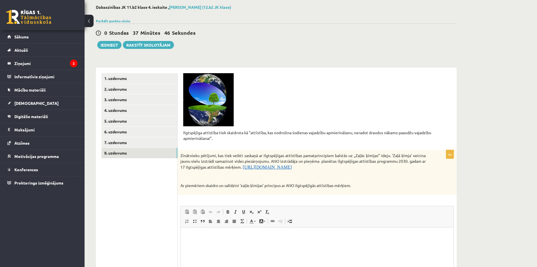
drag, startPoint x: 224, startPoint y: 142, endPoint x: 378, endPoint y: 141, distance: 154.0
click at [378, 141] on p "Ilgtspējīga attīstība tiek skaidrota kā “attīstība, kas nodrošina šodienas vaja…" at bounding box center [317, 135] width 268 height 11
click at [254, 166] on span "https://www.pkc.gov.lv/lv/attistibas-planosana-latvija/ano-ilgtspejigas-attisti…" at bounding box center [267, 166] width 49 height 5
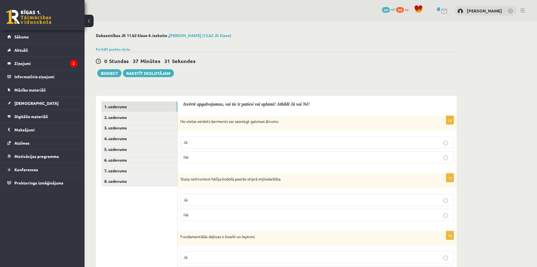
scroll to position [28, 0]
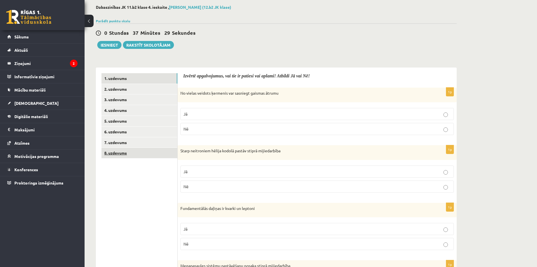
click at [128, 148] on link "8. uzdevums" at bounding box center [140, 153] width 76 height 10
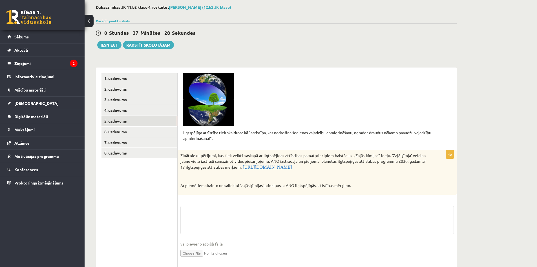
click at [131, 123] on link "5. uzdevums" at bounding box center [140, 121] width 76 height 10
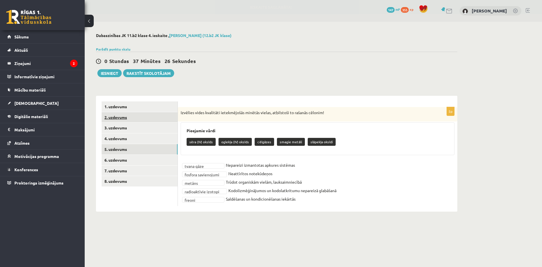
click at [126, 118] on link "2. uzdevums" at bounding box center [140, 117] width 76 height 10
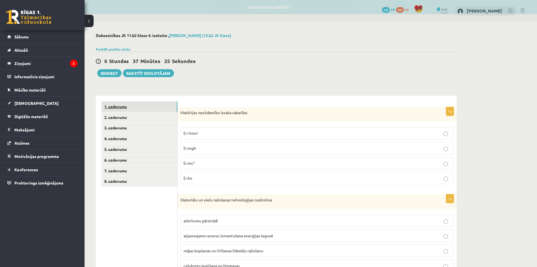
click at [124, 103] on link "1. uzdevums" at bounding box center [140, 106] width 76 height 10
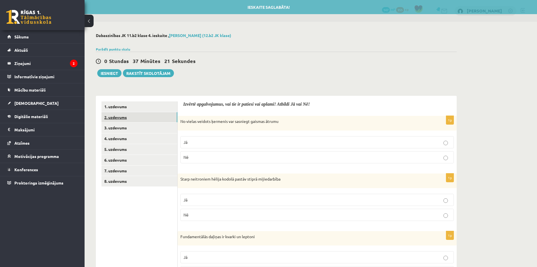
click at [132, 120] on link "2. uzdevums" at bounding box center [140, 117] width 76 height 10
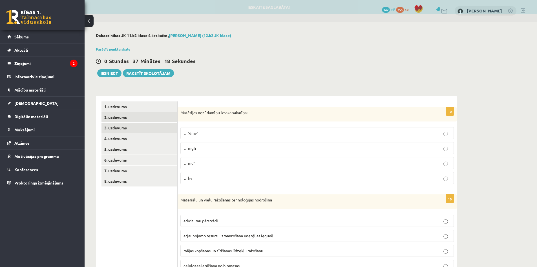
click at [120, 127] on link "3. uzdevums" at bounding box center [140, 127] width 76 height 10
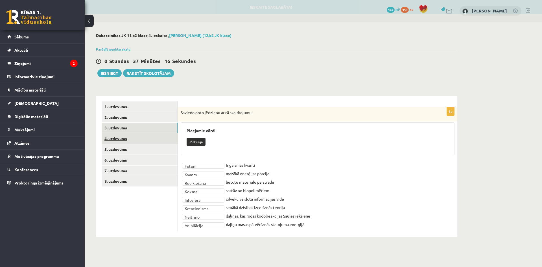
click at [144, 142] on link "4. uzdevums" at bounding box center [140, 138] width 76 height 10
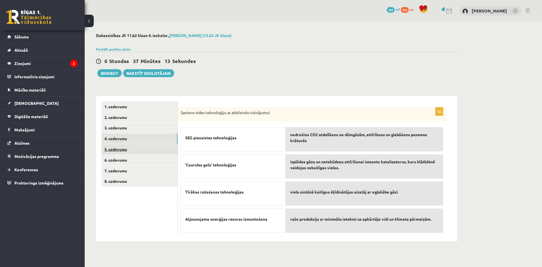
click at [122, 147] on link "5. uzdevums" at bounding box center [140, 149] width 76 height 10
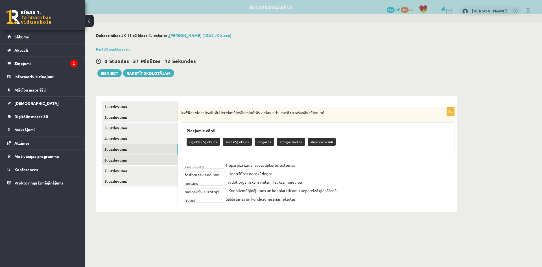
click at [125, 159] on link "6. uzdevums" at bounding box center [140, 160] width 76 height 10
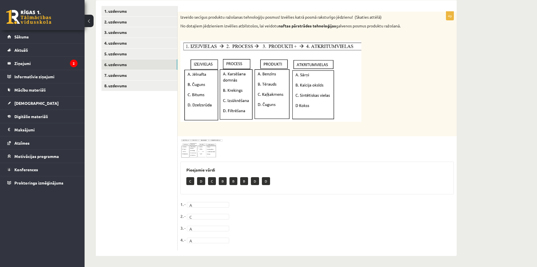
scroll to position [96, 0]
click at [126, 76] on link "7. uzdevums" at bounding box center [140, 75] width 76 height 10
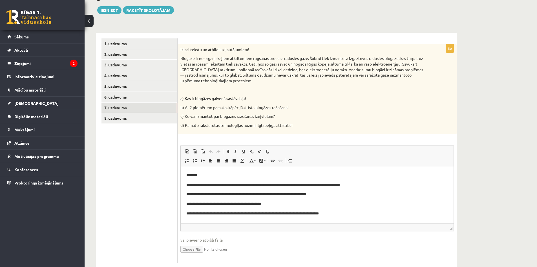
scroll to position [76, 0]
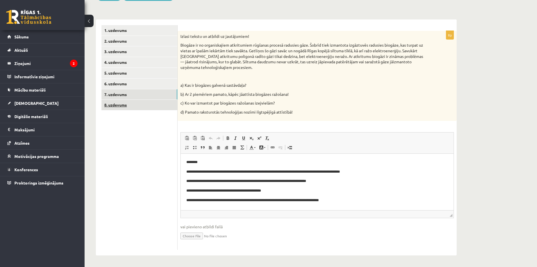
click at [135, 107] on link "8. uzdevums" at bounding box center [140, 105] width 76 height 10
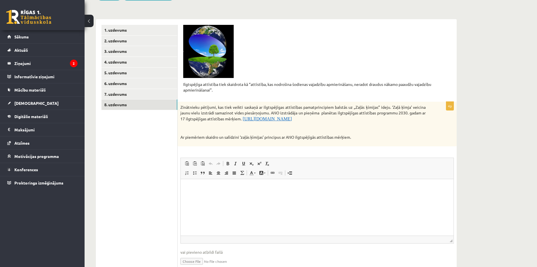
scroll to position [0, 0]
drag, startPoint x: 337, startPoint y: 112, endPoint x: 375, endPoint y: 113, distance: 38.1
click at [375, 113] on p "Zinātnieku pētījumi, kas tiek veikti saskaņā ar ilgtspējīgas attīstības pamatpr…" at bounding box center [303, 112] width 245 height 17
copy p "ilgtspējīgas attīstības"
click at [236, 188] on p "Rich Text Editor, wiswyg-editor-user-answer-47024829399440" at bounding box center [317, 187] width 262 height 6
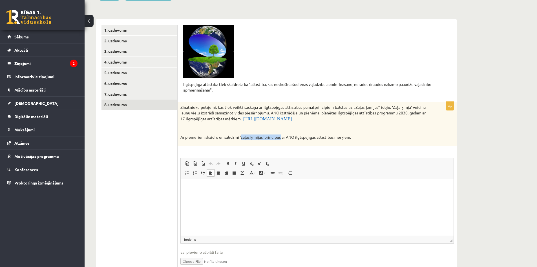
drag, startPoint x: 241, startPoint y: 135, endPoint x: 281, endPoint y: 135, distance: 39.5
click at [281, 135] on p "Ar piemēriem skaidro un salīdzini ‘zaļās ķīmijas’ principus ar ANO ilgtspējīgās…" at bounding box center [303, 137] width 245 height 6
click at [374, 107] on p "Zinātnieku pētījumi, kas tiek veikti saskaņā ar ilgtspējīgas attīstības pamatpr…" at bounding box center [303, 112] width 245 height 17
drag, startPoint x: 353, startPoint y: 107, endPoint x: 390, endPoint y: 106, distance: 36.4
click at [390, 106] on p "Zinātnieku pētījumi, kas tiek veikti saskaņā ar ilgtspējīgas attīstības pamatpr…" at bounding box center [303, 112] width 245 height 17
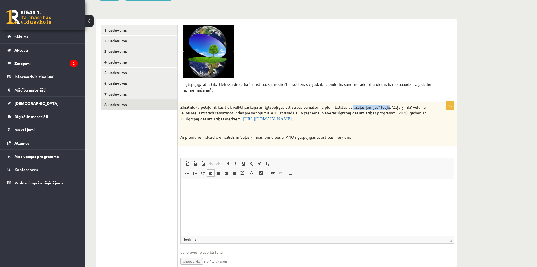
copy p "„Zaļās ķīmijas” ideju"
click at [197, 192] on html at bounding box center [317, 187] width 273 height 17
paste body "Rich Text Editor, wiswyg-editor-user-answer-47024829399440"
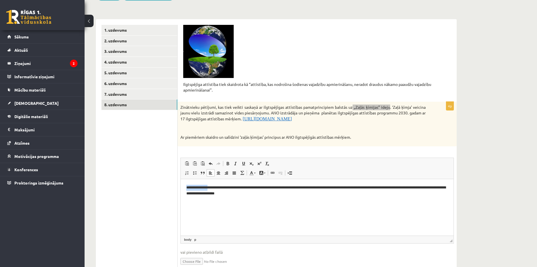
drag, startPoint x: 211, startPoint y: 185, endPoint x: 187, endPoint y: 185, distance: 24.0
click at [187, 185] on p "**********" at bounding box center [317, 190] width 262 height 12
copy p "**********"
click at [280, 200] on html "**********" at bounding box center [317, 190] width 273 height 23
click at [276, 192] on p "**********" at bounding box center [317, 190] width 262 height 12
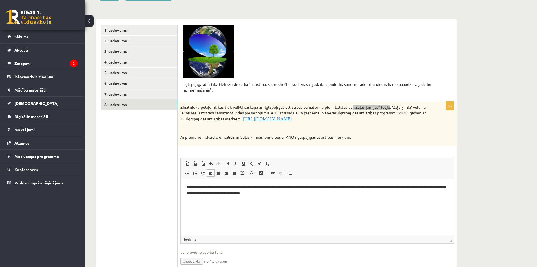
click at [293, 193] on p "**********" at bounding box center [317, 190] width 262 height 12
click at [226, 202] on html "**********" at bounding box center [317, 190] width 273 height 23
click at [361, 186] on p "**********" at bounding box center [317, 190] width 262 height 12
click at [299, 194] on p "**********" at bounding box center [317, 190] width 262 height 12
click at [302, 196] on p "**********" at bounding box center [317, 190] width 262 height 12
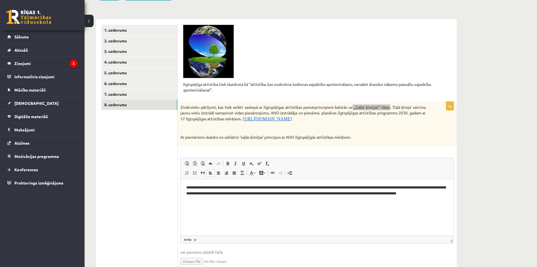
click at [356, 192] on p "**********" at bounding box center [317, 192] width 262 height 17
click at [216, 199] on p "**********" at bounding box center [317, 192] width 262 height 17
click at [228, 201] on p "**********" at bounding box center [317, 192] width 262 height 17
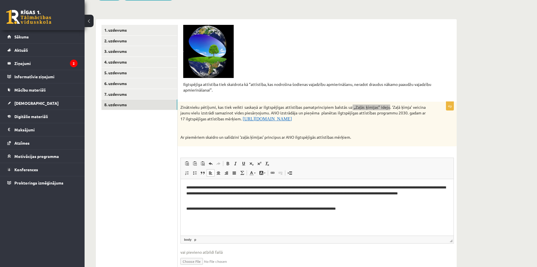
click at [319, 207] on p "**********" at bounding box center [317, 208] width 262 height 6
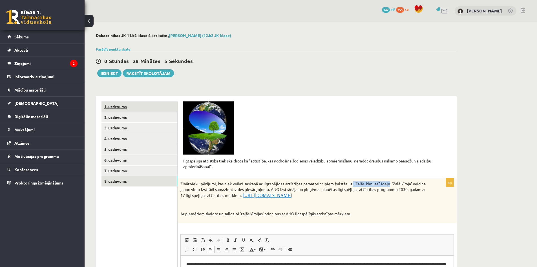
click at [110, 106] on link "1. uzdevums" at bounding box center [140, 106] width 76 height 10
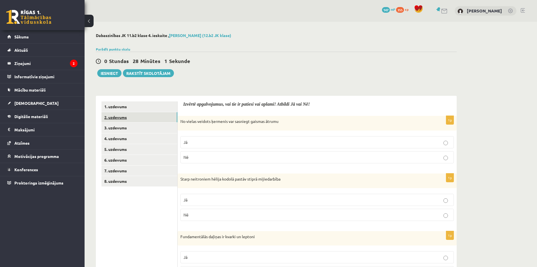
click at [123, 120] on link "2. uzdevums" at bounding box center [140, 117] width 76 height 10
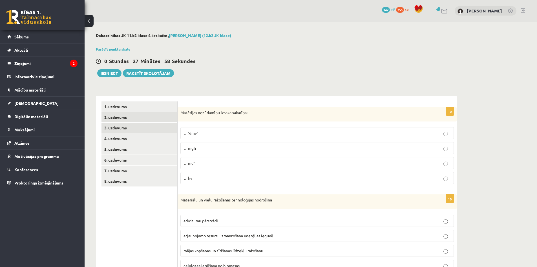
click at [121, 124] on link "3. uzdevums" at bounding box center [140, 127] width 76 height 10
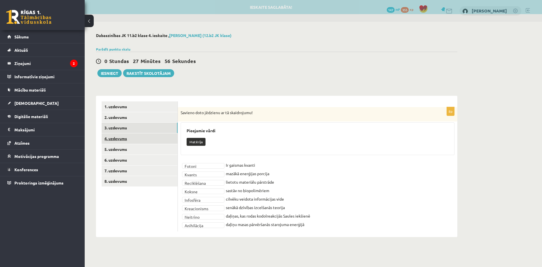
click at [121, 142] on link "4. uzdevums" at bounding box center [140, 138] width 76 height 10
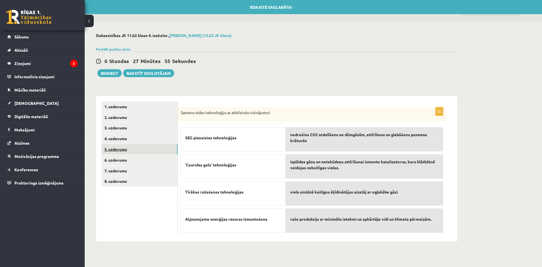
click at [128, 152] on link "5. uzdevums" at bounding box center [140, 149] width 76 height 10
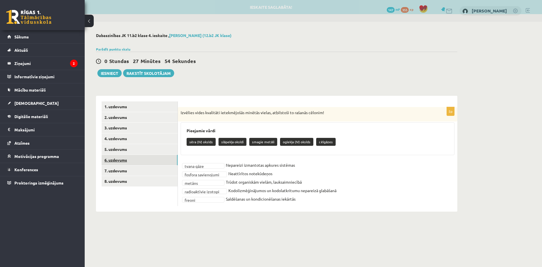
click at [117, 157] on link "6. uzdevums" at bounding box center [140, 160] width 76 height 10
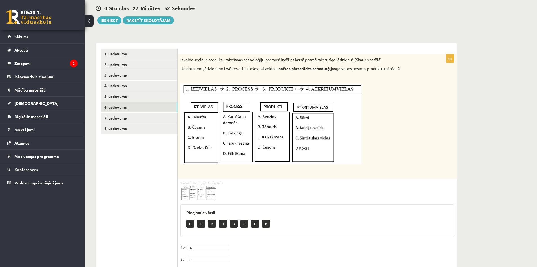
scroll to position [12, 0]
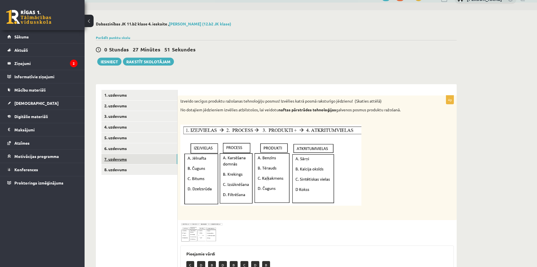
click at [120, 159] on link "7. uzdevums" at bounding box center [140, 159] width 76 height 10
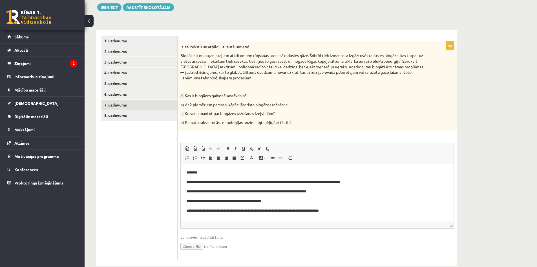
scroll to position [48, 0]
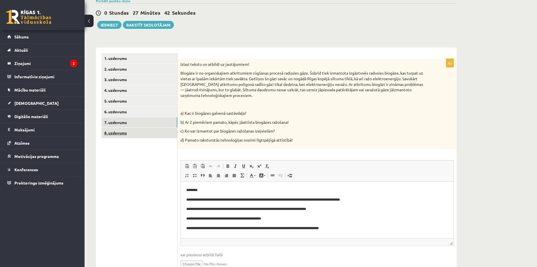
click at [133, 134] on link "8. uzdevums" at bounding box center [140, 133] width 76 height 10
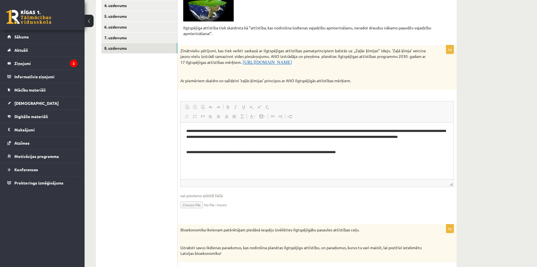
scroll to position [0, 0]
click at [126, 39] on link "7. uzdevums" at bounding box center [140, 37] width 76 height 10
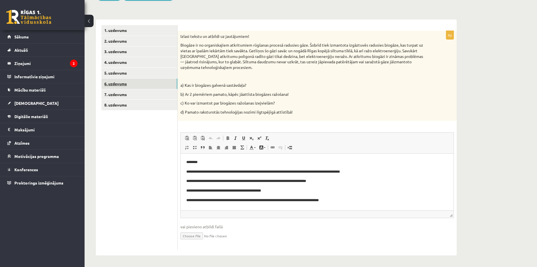
click at [130, 80] on link "6. uzdevums" at bounding box center [140, 83] width 76 height 10
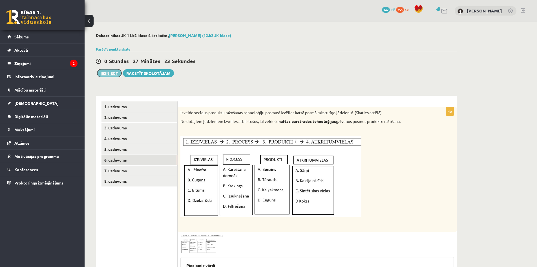
click at [108, 71] on button "Iesniegt" at bounding box center [109, 73] width 24 height 8
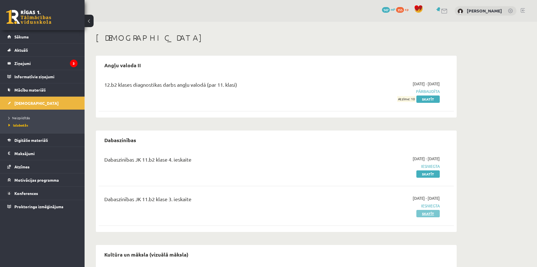
click at [432, 215] on link "Skatīt" at bounding box center [428, 213] width 23 height 7
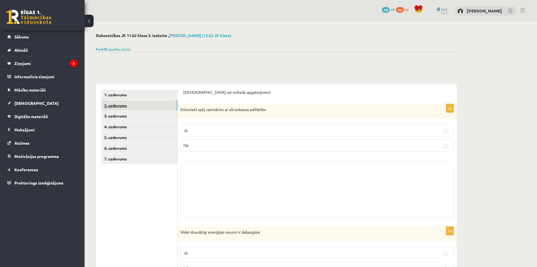
click at [131, 108] on link "2. uzdevums" at bounding box center [140, 105] width 76 height 10
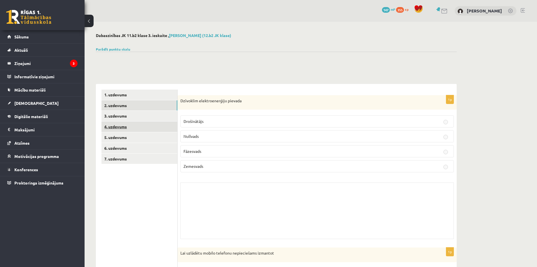
click link "4. uzdevums"
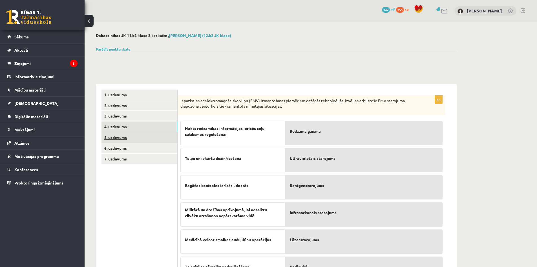
click link "5. uzdevums"
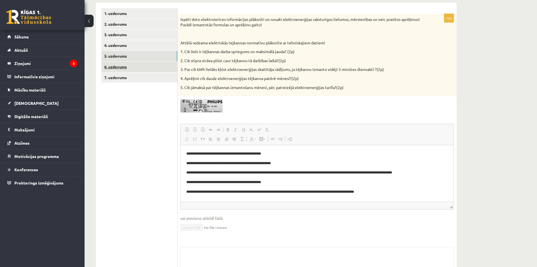
click link "6. uzdevums"
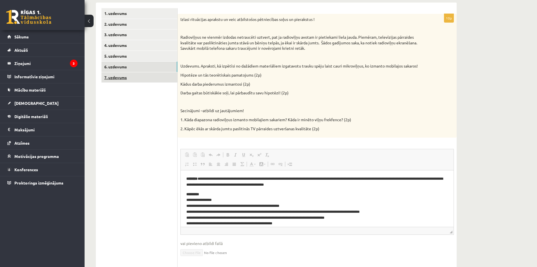
click link "7. uzdevums"
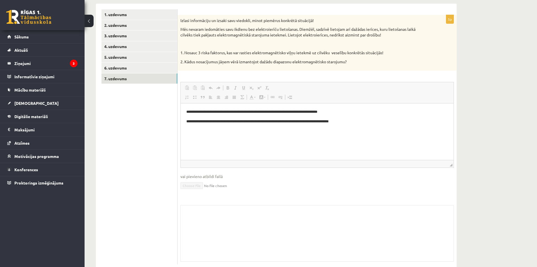
scroll to position [95, 0]
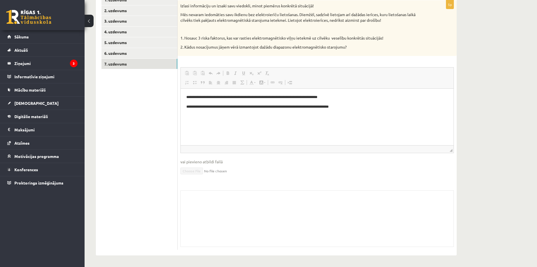
click div "Skolotāja pielikums"
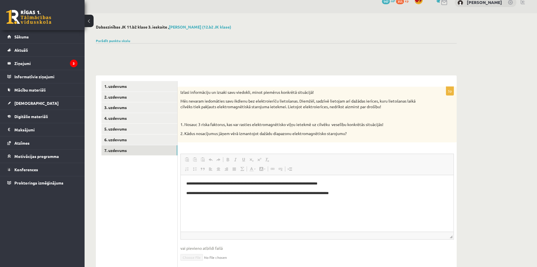
scroll to position [0, 0]
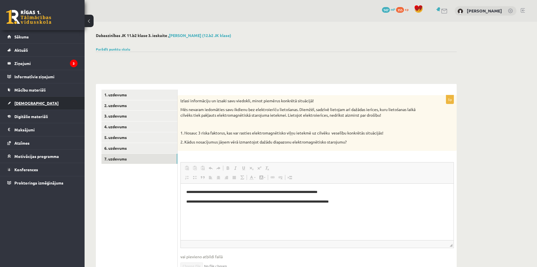
click span "[DEMOGRAPHIC_DATA]"
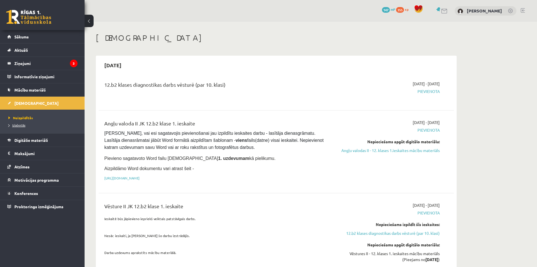
click span "Izlabotās"
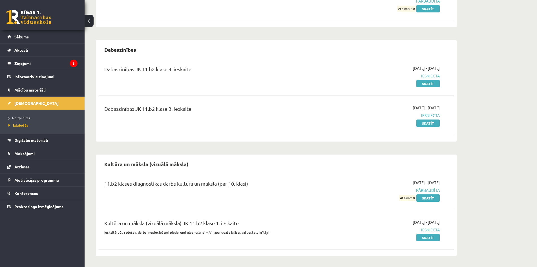
scroll to position [91, 0]
click link "Skatīt"
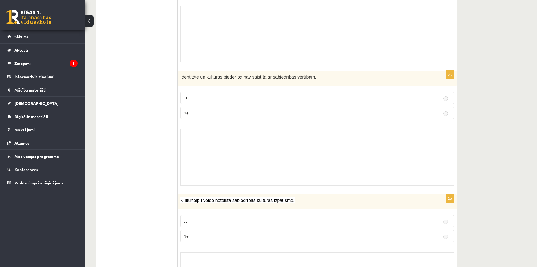
scroll to position [56, 0]
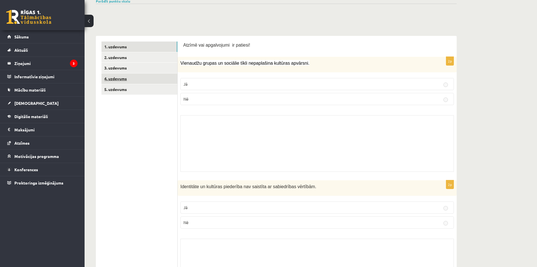
click at [122, 79] on link "4. uzdevums" at bounding box center [140, 78] width 76 height 10
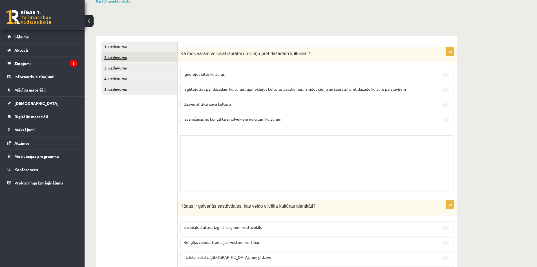
click at [117, 54] on link "2. uzdevums" at bounding box center [140, 57] width 76 height 10
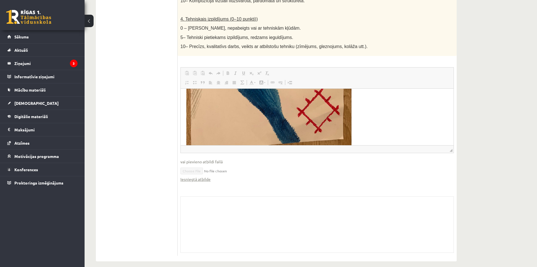
scroll to position [197, 0]
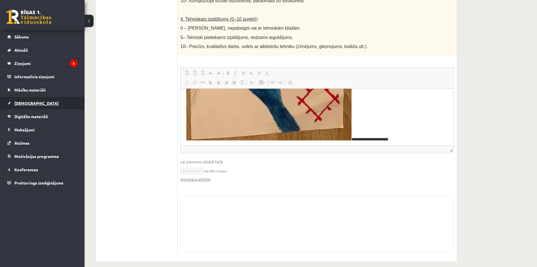
click at [47, 103] on link "[DEMOGRAPHIC_DATA]" at bounding box center [42, 102] width 70 height 13
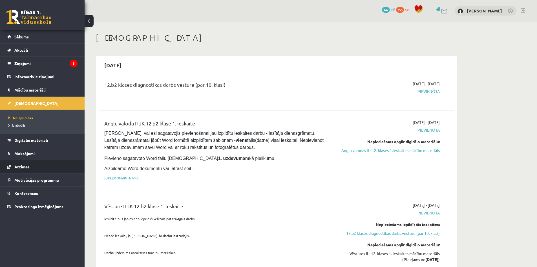
click at [45, 164] on link "Atzīmes" at bounding box center [42, 166] width 70 height 13
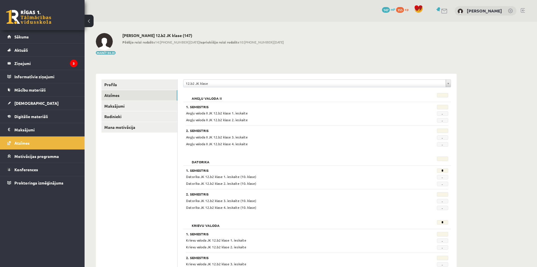
click at [382, 9] on span "147" at bounding box center [386, 10] width 8 height 6
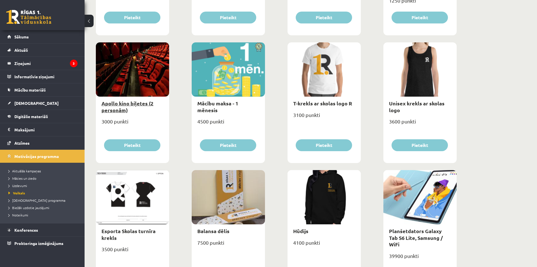
scroll to position [177, 0]
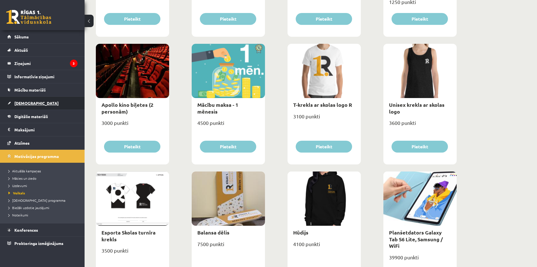
click at [34, 100] on link "[DEMOGRAPHIC_DATA]" at bounding box center [42, 102] width 70 height 13
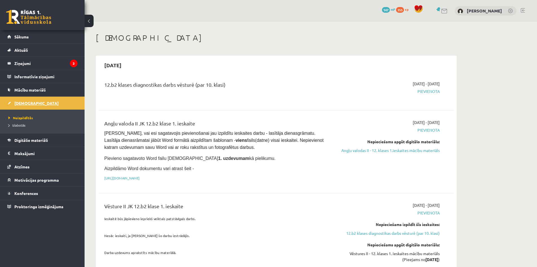
click at [21, 104] on span "[DEMOGRAPHIC_DATA]" at bounding box center [36, 102] width 44 height 5
click at [24, 117] on span "Neizpildītās" at bounding box center [20, 117] width 25 height 5
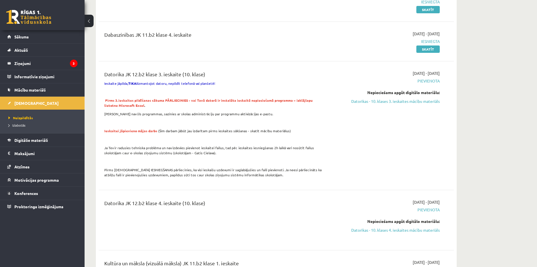
scroll to position [367, 0]
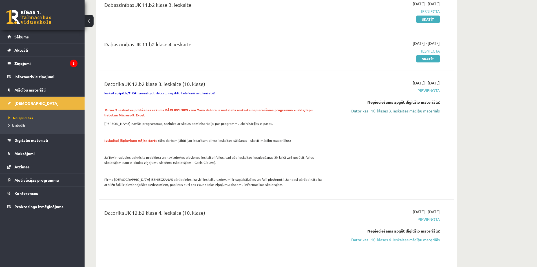
click at [388, 111] on link "Datorikas - 10. klases 3. ieskaites mācību materiāls" at bounding box center [387, 111] width 106 height 6
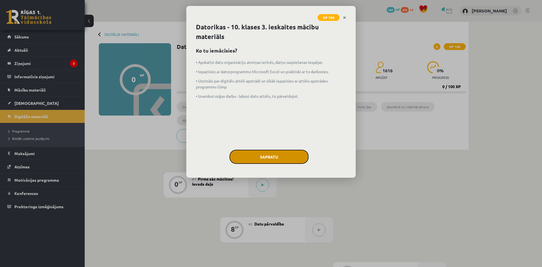
click at [288, 154] on button "Sapratu" at bounding box center [268, 157] width 79 height 14
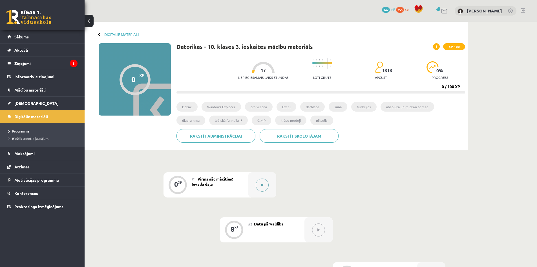
click at [263, 187] on button at bounding box center [262, 184] width 13 height 13
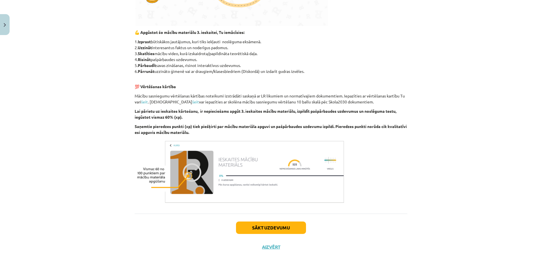
scroll to position [270, 0]
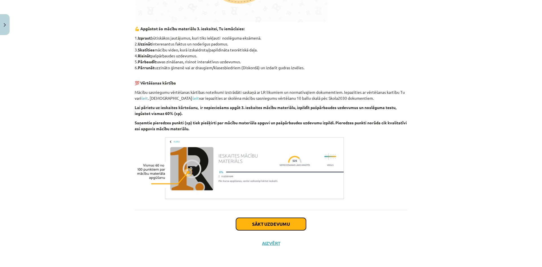
click at [257, 220] on button "Sākt uzdevumu" at bounding box center [271, 224] width 70 height 12
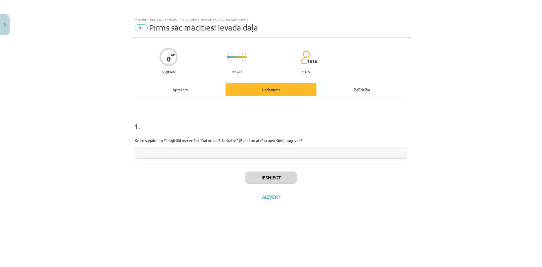
scroll to position [0, 0]
click at [173, 154] on input "text" at bounding box center [271, 153] width 273 height 12
type input "**********"
click at [262, 174] on button "Iesniegt" at bounding box center [270, 177] width 51 height 12
click at [280, 198] on button "Nākamā nodarbība" at bounding box center [270, 200] width 55 height 13
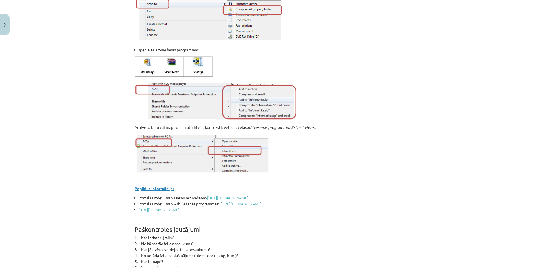
scroll to position [2436, 0]
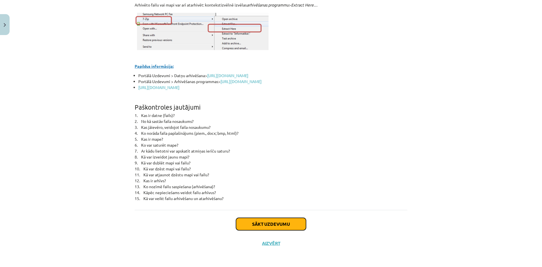
click at [264, 225] on button "Sākt uzdevumu" at bounding box center [271, 224] width 70 height 12
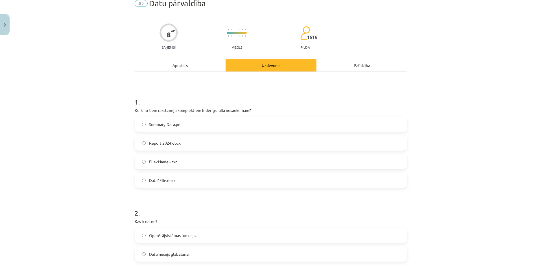
scroll to position [14, 0]
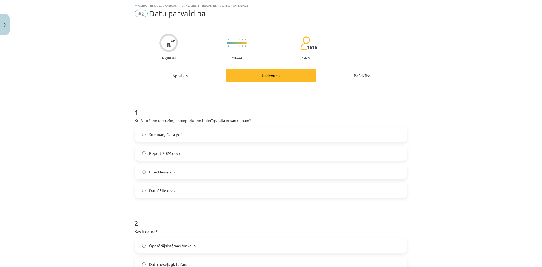
click at [198, 153] on label "Report 2024.docx" at bounding box center [270, 153] width 271 height 14
click at [175, 167] on label "File<Name>.txt" at bounding box center [270, 171] width 271 height 14
click at [179, 138] on label "Summary|Data.pdf" at bounding box center [270, 134] width 271 height 14
click at [177, 157] on label "Report 2024.docx" at bounding box center [270, 153] width 271 height 14
click at [106, 141] on div "Mācību tēma: Datorikas - 10. klases 3. ieskaites mācību materiāls #2 Datu pārva…" at bounding box center [271, 133] width 542 height 267
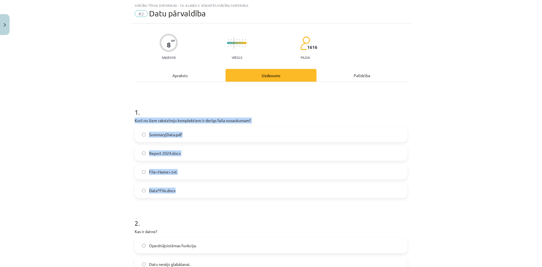
drag, startPoint x: 133, startPoint y: 120, endPoint x: 185, endPoint y: 185, distance: 83.3
click at [185, 185] on div "1 . Kurš no šiem rakstzīmju komplektiem ir derīgs faila nosaukumam? Summary|Dat…" at bounding box center [271, 148] width 273 height 100
copy div "Kurš no šiem rakstzīmju komplektiem ir derīgs faila nosaukumam? Summary|Data.pd…"
click at [114, 150] on div "Mācību tēma: Datorikas - 10. klases 3. ieskaites mācību materiāls #2 Datu pārva…" at bounding box center [271, 133] width 542 height 267
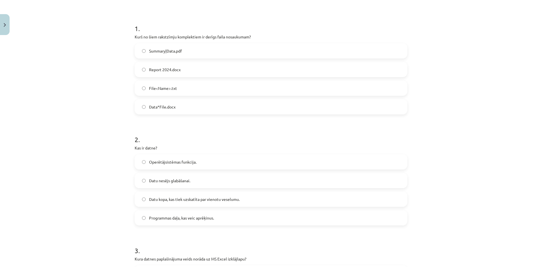
scroll to position [99, 0]
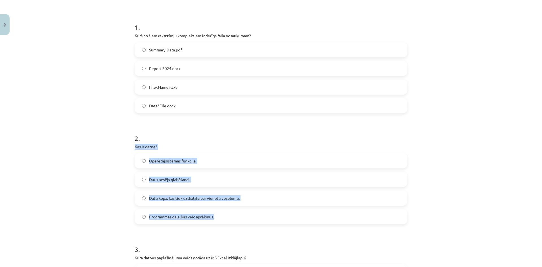
drag, startPoint x: 130, startPoint y: 146, endPoint x: 217, endPoint y: 215, distance: 111.2
click at [217, 215] on div "8 XP Saņemsi Viegls 1616 pilda Apraksts Uzdevums Palīdzība 1 . Kurš no šiem rak…" at bounding box center [270, 162] width 279 height 447
copy div "Kas ir datne? Operētājsistēmas funkcija. Datu nesējs glabāšanai. Datu kopa, kas…"
click at [180, 196] on span "Datu kopa, kas tiek uzskatīta par vienotu veselumu." at bounding box center [194, 198] width 91 height 6
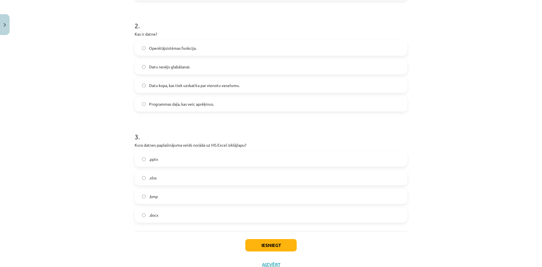
scroll to position [212, 0]
click at [166, 178] on label ".xlsx" at bounding box center [270, 177] width 271 height 14
drag, startPoint x: 132, startPoint y: 145, endPoint x: 170, endPoint y: 210, distance: 75.5
click at [170, 210] on div "8 XP Saņemsi Viegls 1616 pilda Apraksts Uzdevums Palīdzība 1 . Kurš no šiem rak…" at bounding box center [270, 49] width 279 height 447
copy div "Kura datnes paplašinājuma veids norāda uz MS Excel izklājlapu? .pptx .xlsx .bmp…"
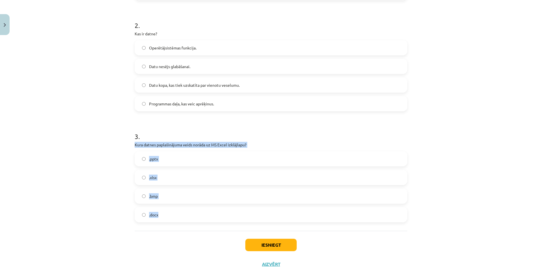
click at [445, 201] on div "Mācību tēma: Datorikas - 10. klases 3. ieskaites mācību materiāls #2 Datu pārva…" at bounding box center [271, 133] width 542 height 267
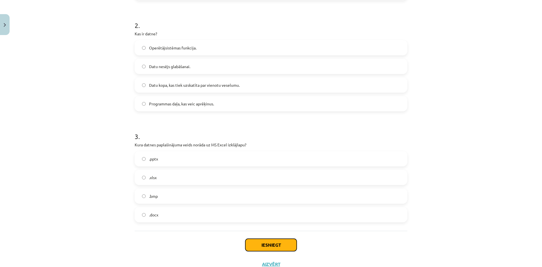
click at [283, 242] on button "Iesniegt" at bounding box center [270, 244] width 51 height 12
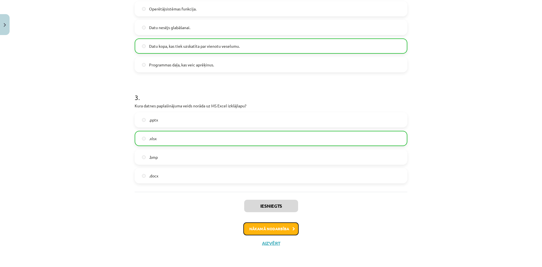
click at [278, 230] on button "Nākamā nodarbība" at bounding box center [270, 228] width 55 height 13
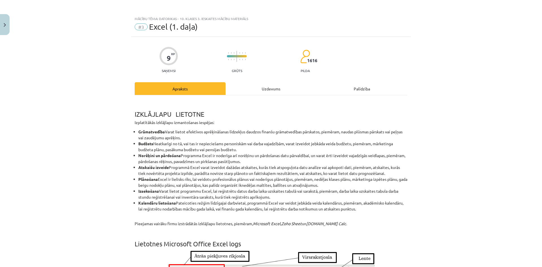
scroll to position [0, 0]
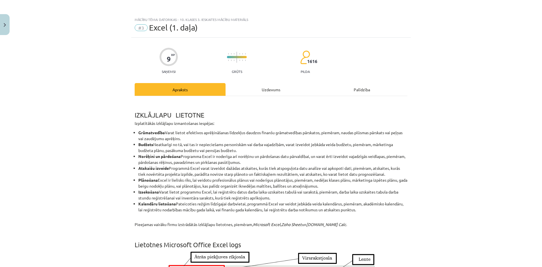
click at [267, 91] on div "Uzdevums" at bounding box center [270, 89] width 91 height 13
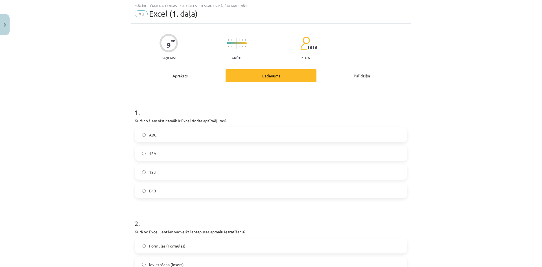
scroll to position [14, 0]
click at [172, 187] on label "B13" at bounding box center [270, 190] width 271 height 14
drag, startPoint x: 131, startPoint y: 119, endPoint x: 184, endPoint y: 183, distance: 83.2
click at [184, 183] on div "9 XP Saņemsi Grūts 1616 pilda Apraksts Uzdevums Palīdzība 1 . Kurš no šiem vist…" at bounding box center [270, 246] width 279 height 447
copy div "Kurš no šiem visticamāk ir Excel rindas apzīmējums? ABC 12A 123 B13"
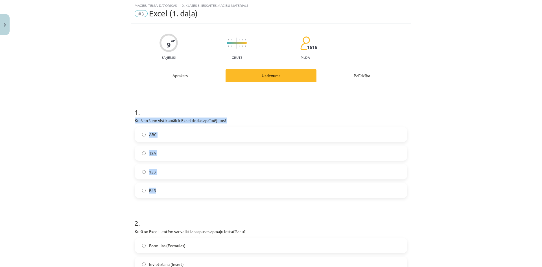
click at [120, 186] on div "Mācību tēma: Datorikas - 10. klases 3. ieskaites mācību materiāls #3 Excel (1. …" at bounding box center [271, 133] width 542 height 267
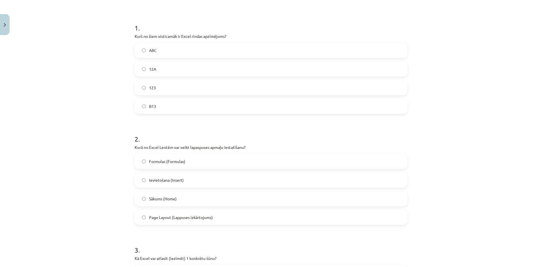
scroll to position [99, 0]
click at [195, 217] on span "Page Layout (Lappuses izkārtojums)" at bounding box center [181, 217] width 64 height 6
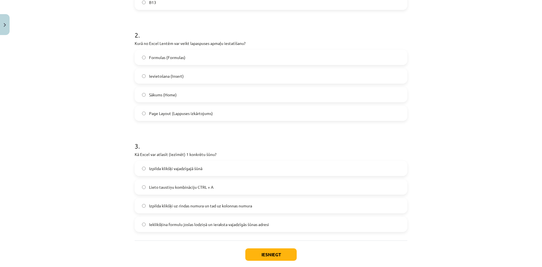
scroll to position [212, 0]
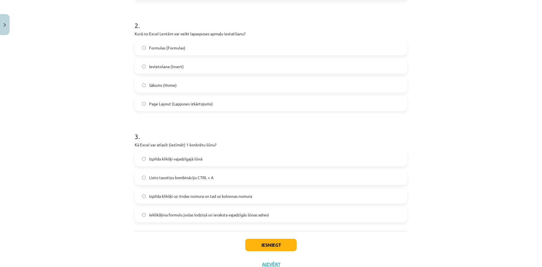
click at [201, 157] on label "Izpilda klikšķi vajadzīgajā šūnā" at bounding box center [270, 158] width 271 height 14
click at [92, 149] on div "Mācību tēma: Datorikas - 10. klases 3. ieskaites mācību materiāls #3 Excel (1. …" at bounding box center [271, 133] width 542 height 267
click at [272, 243] on button "Iesniegt" at bounding box center [270, 244] width 51 height 12
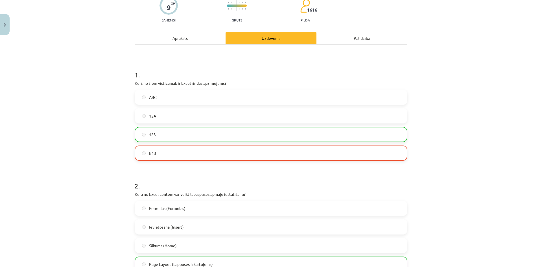
scroll to position [42, 0]
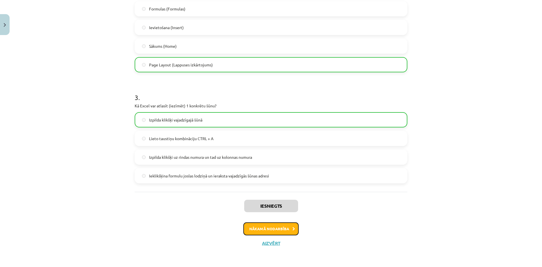
click at [282, 228] on button "Nākamā nodarbība" at bounding box center [270, 228] width 55 height 13
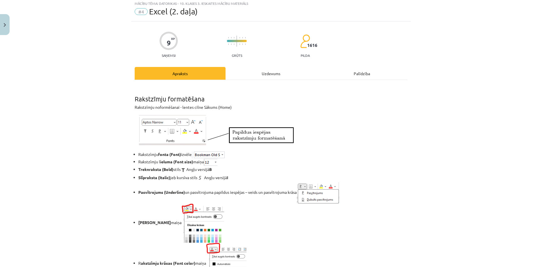
scroll to position [14, 0]
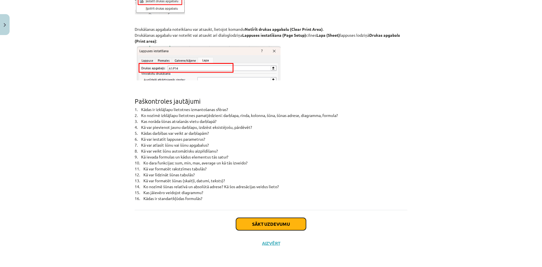
click at [260, 225] on button "Sākt uzdevumu" at bounding box center [271, 224] width 70 height 12
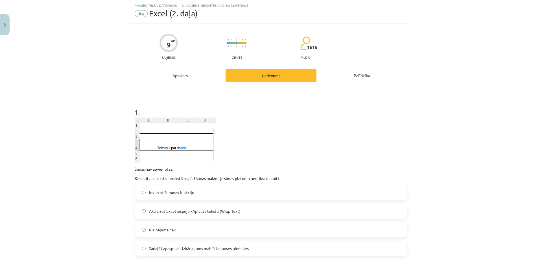
click at [102, 141] on div "Mācību tēma: Datorikas - 10. klases 3. ieskaites mācību materiāls #4 Excel (2. …" at bounding box center [271, 133] width 542 height 267
click at [164, 210] on span "Aktivizēt Excel iespēju - Aplauzt tekstu (Wrap Text)" at bounding box center [194, 211] width 91 height 6
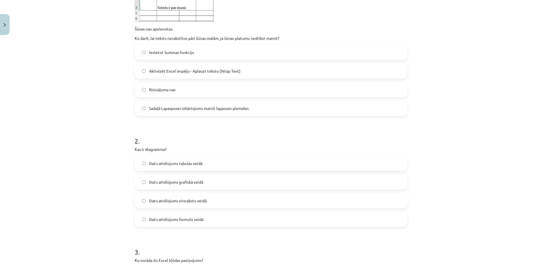
scroll to position [155, 0]
drag, startPoint x: 161, startPoint y: 161, endPoint x: 176, endPoint y: 164, distance: 15.8
click at [195, 174] on div "2 . Kas ir diagramma? Datu attēlojums tabulas veidā Datu attēlojums grafiskā ve…" at bounding box center [271, 176] width 273 height 100
click at [131, 148] on div "9 XP Saņemsi Grūts 1616 pilda Apraksts Uzdevums Palīdzība 1 . Šūnas nav apvieno…" at bounding box center [270, 139] width 279 height 515
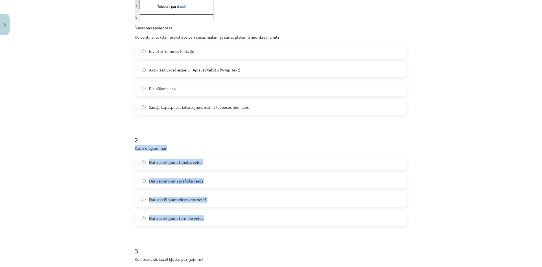
drag, startPoint x: 130, startPoint y: 148, endPoint x: 224, endPoint y: 213, distance: 113.9
click at [224, 213] on div "9 XP Saņemsi Grūts 1616 pilda Apraksts Uzdevums Palīdzība 1 . Šūnas nav apvieno…" at bounding box center [270, 139] width 279 height 515
copy div "Kas ir diagramma? Datu attēlojums tabulas veidā Datu attēlojums grafiskā veidā …"
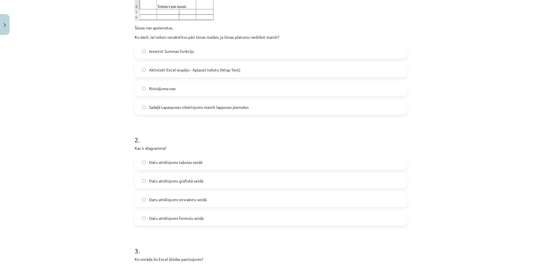
drag, startPoint x: 76, startPoint y: 128, endPoint x: 82, endPoint y: 133, distance: 7.1
click at [76, 128] on div "Mācību tēma: Datorikas - 10. klases 3. ieskaites mācību materiāls #4 Excel (2. …" at bounding box center [271, 133] width 542 height 267
click at [164, 182] on span "Datu attēlojums grafiskā veidā" at bounding box center [176, 181] width 54 height 6
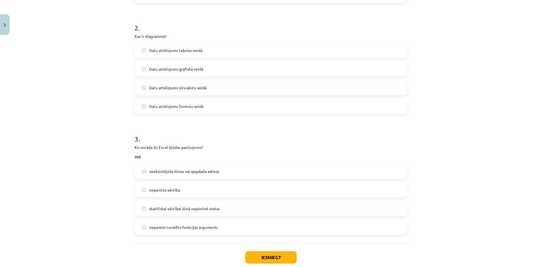
scroll to position [268, 0]
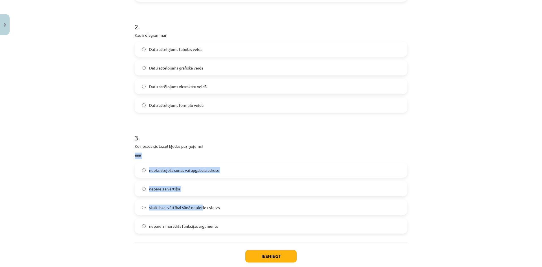
drag, startPoint x: 131, startPoint y: 154, endPoint x: 172, endPoint y: 168, distance: 43.2
click at [200, 196] on div "Mācību tēma: Datorikas - 10. klases 3. ieskaites mācību materiāls #4 Excel (2. …" at bounding box center [271, 133] width 542 height 267
drag, startPoint x: 146, startPoint y: 153, endPoint x: 219, endPoint y: 224, distance: 102.1
click at [219, 224] on div "Mācību tēma: Datorikas - 10. klases 3. ieskaites mācību materiāls #4 Excel (2. …" at bounding box center [271, 133] width 542 height 267
copy div "Ko norāda šis Excel kļūdas paziņojums? ### neeksistējoša šūnas vai apgabala adr…"
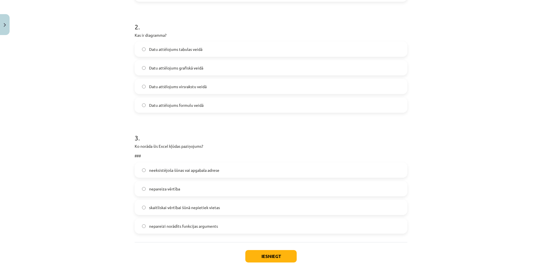
click at [43, 127] on div "Mācību tēma: Datorikas - 10. klases 3. ieskaites mācību materiāls #4 Excel (2. …" at bounding box center [271, 133] width 542 height 267
click at [182, 204] on span "skaitliskai vērtībai šūnā nepietiek vietas" at bounding box center [184, 207] width 71 height 6
click at [278, 252] on button "Iesniegt" at bounding box center [270, 256] width 51 height 12
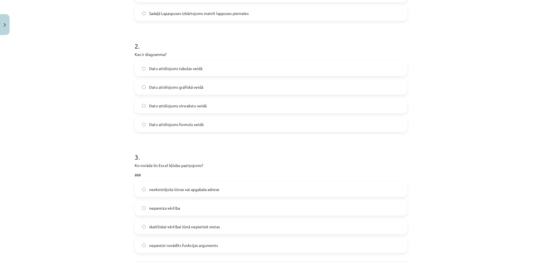
scroll to position [272, 0]
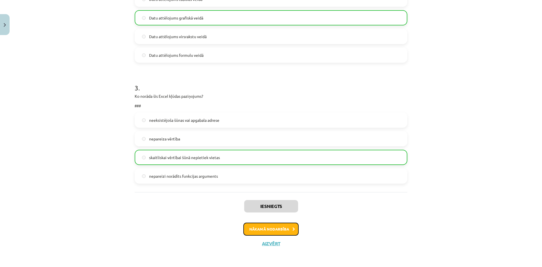
click at [286, 227] on button "Nākamā nodarbība" at bounding box center [270, 228] width 55 height 13
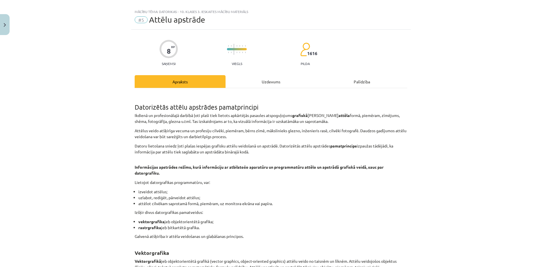
scroll to position [0, 0]
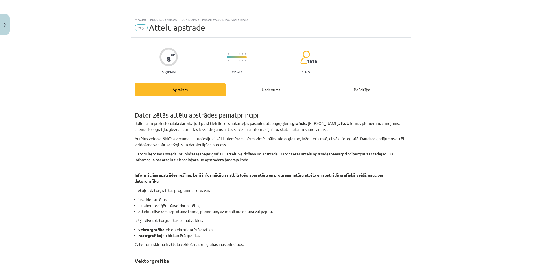
click at [251, 91] on div "Uzdevums" at bounding box center [270, 89] width 91 height 13
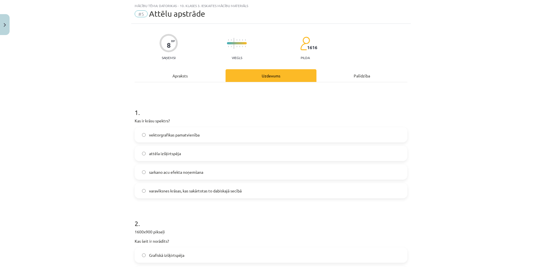
scroll to position [14, 0]
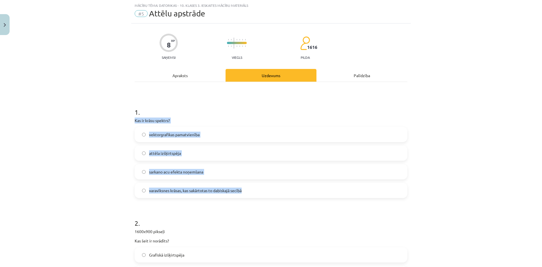
drag, startPoint x: 130, startPoint y: 118, endPoint x: 251, endPoint y: 186, distance: 138.2
click at [251, 186] on div "8 XP Saņemsi Viegls 1616 pilda Apraksts Uzdevums Palīdzība 1 . Kas ir krāsu spe…" at bounding box center [270, 251] width 279 height 457
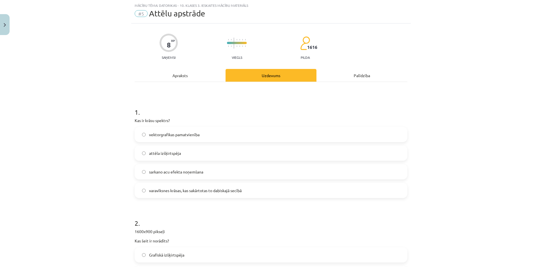
click at [260, 203] on form "1 . Kas ir krāsu spektrs? vektorgrafikas pamatvienība attēla izšķirtspēja sarka…" at bounding box center [271, 263] width 273 height 331
click at [260, 194] on label "varavīksnes krāsas, kas sakārtotas to dabiskajā secībā" at bounding box center [270, 190] width 271 height 14
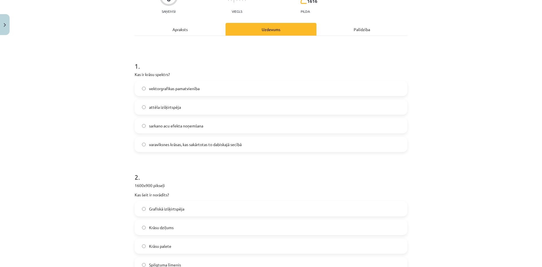
scroll to position [71, 0]
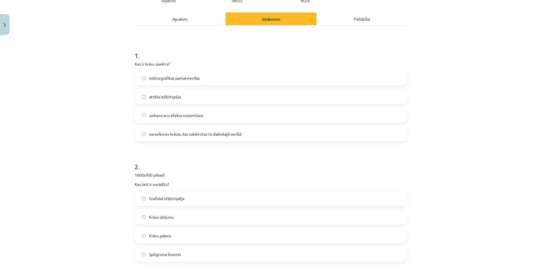
click at [201, 195] on label "Grafiskā izšķirtspēja" at bounding box center [270, 198] width 271 height 14
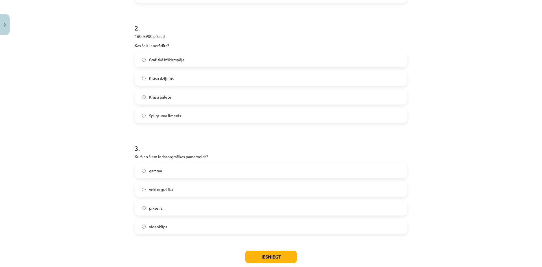
scroll to position [212, 0]
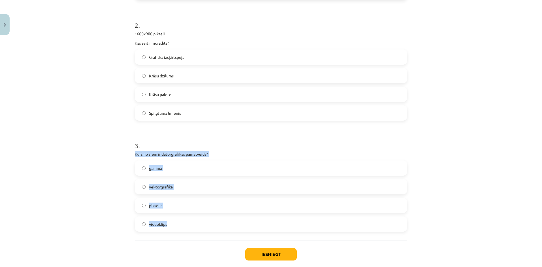
drag, startPoint x: 150, startPoint y: 162, endPoint x: 230, endPoint y: 229, distance: 104.8
click at [230, 232] on div "1 . Kas ir krāsu spektrs? vektorgrafikas pamatvienība attēla izšķirtspēja sarka…" at bounding box center [271, 61] width 273 height 355
copy div "Kurš no šiem ir datorgrafikas pamatveids? gamma vektorgrafika pikselis videokli…"
click at [115, 223] on div "Mācību tēma: Datorikas - 10. klases 3. ieskaites mācību materiāls #5 Attēlu aps…" at bounding box center [271, 133] width 542 height 267
click at [159, 190] on label "vektorgrafika" at bounding box center [270, 186] width 271 height 14
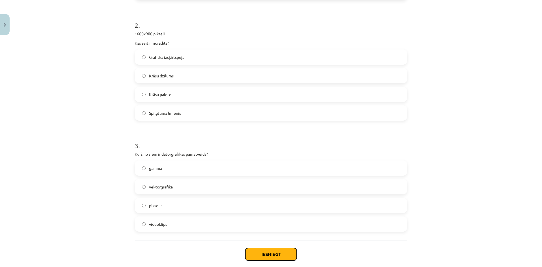
click at [265, 252] on button "Iesniegt" at bounding box center [270, 254] width 51 height 12
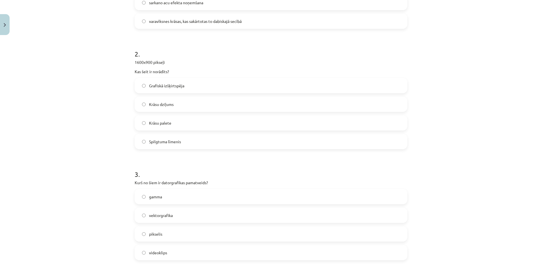
scroll to position [183, 0]
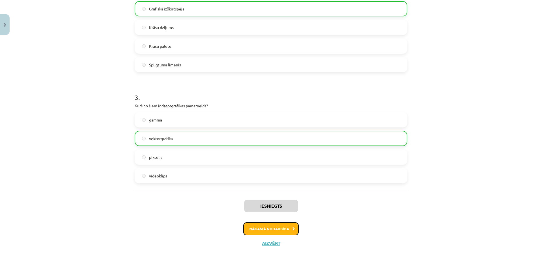
click at [267, 226] on button "Nākamā nodarbība" at bounding box center [270, 228] width 55 height 13
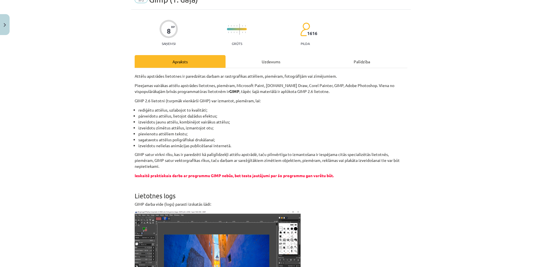
scroll to position [14, 0]
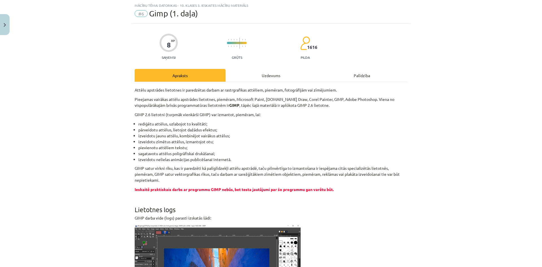
click at [265, 79] on div "Uzdevums" at bounding box center [270, 75] width 91 height 13
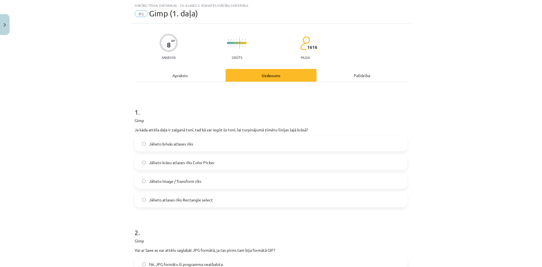
click at [203, 166] on label "Jālieto krāsu atlases rīks Color Picker" at bounding box center [270, 162] width 271 height 14
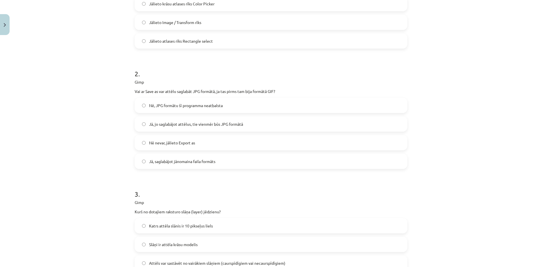
scroll to position [183, 0]
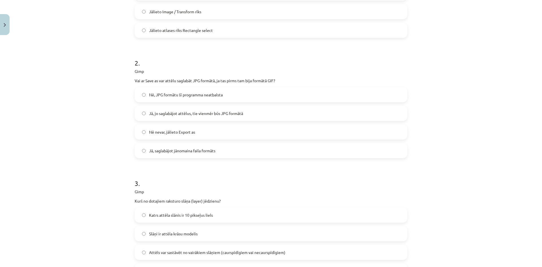
click at [169, 135] on label "Nē nevar, jālieto Export as" at bounding box center [270, 132] width 271 height 14
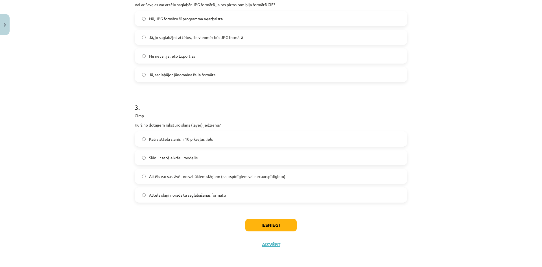
scroll to position [260, 0]
click at [194, 178] on span "Attēls var sastāvēt no vairākiem slāņiem (caurspīdīgiem vai necaurspīdīgiem)" at bounding box center [217, 175] width 136 height 6
click at [250, 222] on button "Iesniegt" at bounding box center [270, 224] width 51 height 12
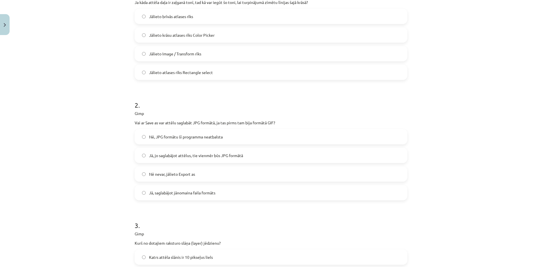
scroll to position [119, 0]
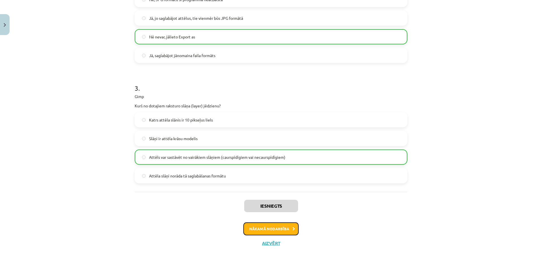
click at [273, 226] on button "Nākamā nodarbība" at bounding box center [270, 228] width 55 height 13
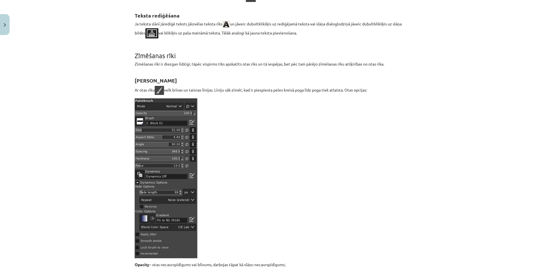
scroll to position [0, 0]
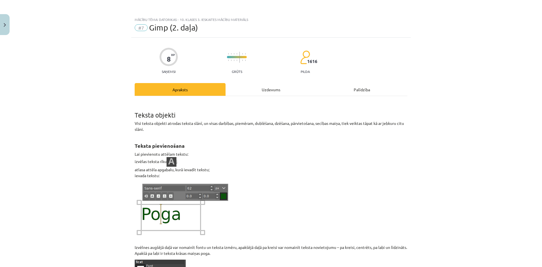
click at [269, 88] on div "Uzdevums" at bounding box center [270, 89] width 91 height 13
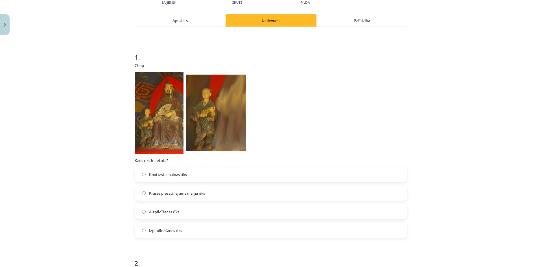
scroll to position [71, 0]
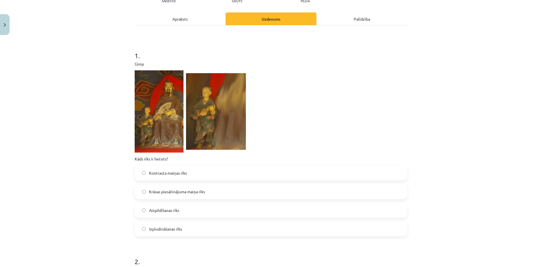
click at [189, 225] on label "Izpludināšanas rīks" at bounding box center [270, 228] width 271 height 14
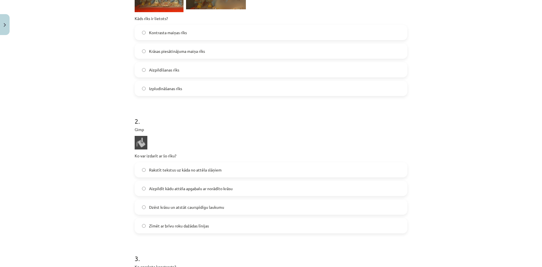
scroll to position [212, 0]
click at [214, 184] on label "Aizpildīt kādu attēla apgabalu ar norādīto krāsu" at bounding box center [270, 187] width 271 height 14
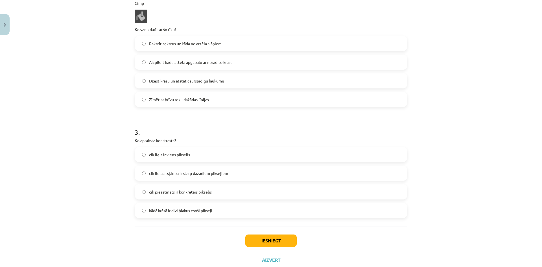
scroll to position [353, 0]
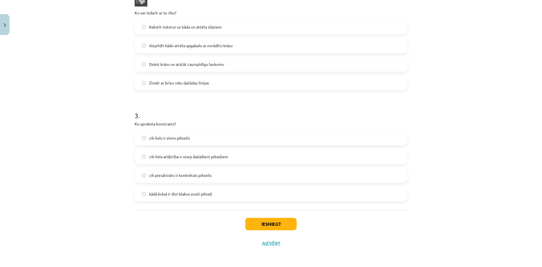
click at [242, 156] on label "cik liela atšķirība ir starp dažādiem pikseļiem" at bounding box center [270, 156] width 271 height 14
click at [255, 222] on button "Iesniegt" at bounding box center [270, 224] width 51 height 12
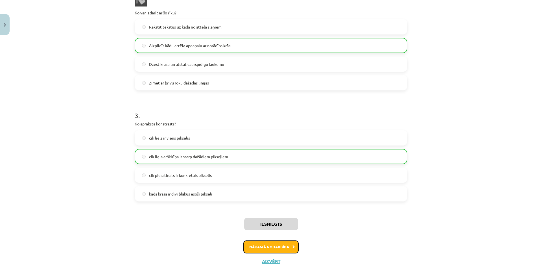
click at [274, 245] on button "Nākamā nodarbība" at bounding box center [270, 246] width 55 height 13
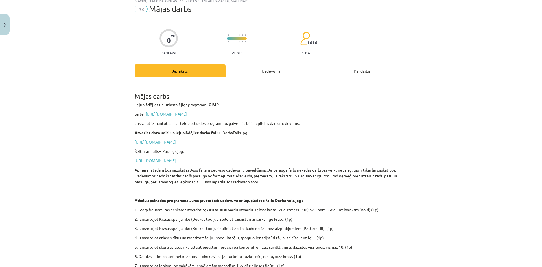
scroll to position [14, 0]
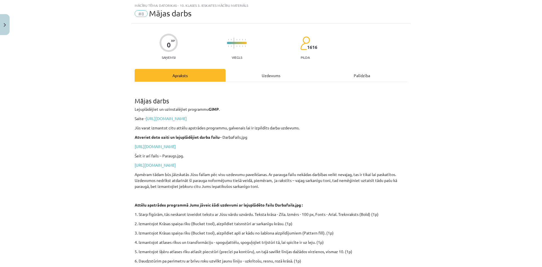
click at [258, 78] on div "Uzdevums" at bounding box center [270, 75] width 91 height 13
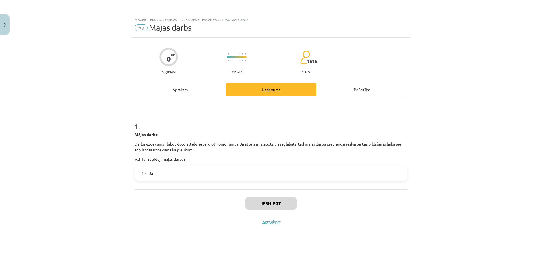
scroll to position [0, 0]
click at [191, 77] on div "0 XP Saņemsi Viegls 1616 pilda Apraksts Uzdevums Palīdzība 1 . Mājas darbs: Dar…" at bounding box center [270, 145] width 279 height 215
click at [188, 89] on div "Apraksts" at bounding box center [180, 89] width 91 height 13
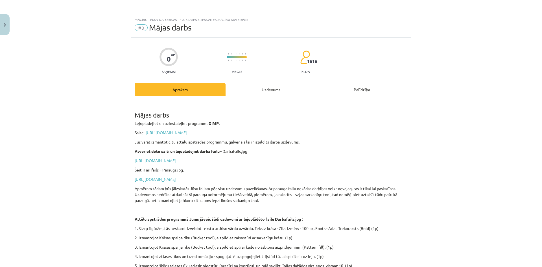
click at [261, 95] on div "Uzdevums" at bounding box center [270, 89] width 91 height 13
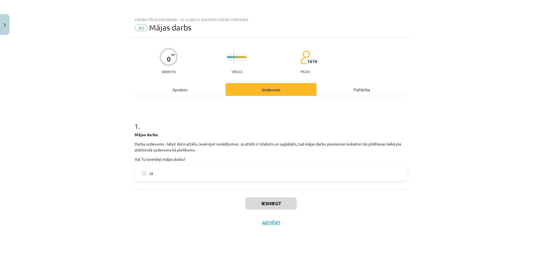
click at [188, 89] on div "Apraksts" at bounding box center [180, 89] width 91 height 13
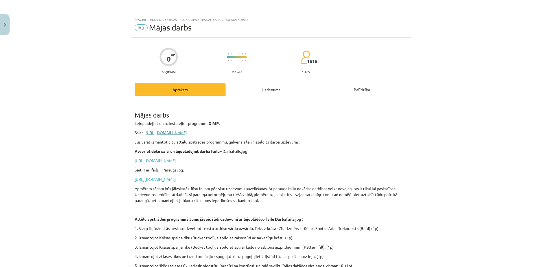
click at [180, 134] on link "https://www.gimp.org/downloads/" at bounding box center [166, 132] width 41 height 5
drag, startPoint x: 253, startPoint y: 118, endPoint x: 274, endPoint y: 120, distance: 20.4
click at [274, 120] on div "Mājas darbs Lejuplādējiet un uzinstalējiet programmu GIMP . Saite - https://www…" at bounding box center [271, 211] width 273 height 220
click at [274, 120] on p "Lejuplādējiet un uzinstalējiet programmu GIMP ." at bounding box center [271, 123] width 273 height 6
click at [176, 159] on link "https://drive.google.com/file/d/1-e3ZFwtKsam9WeRTFRWzJXElMnO8tnfS/view?usp=shar…" at bounding box center [155, 160] width 41 height 5
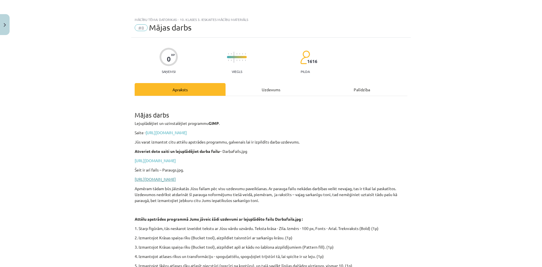
click at [166, 179] on link "https://drive.google.com/file/d/1tC7VuhplGfdY5VcI2eNKGUXRdEQ7OY1S/view?usp=shar…" at bounding box center [155, 178] width 41 height 5
click at [5, 20] on button "Close" at bounding box center [5, 24] width 10 height 21
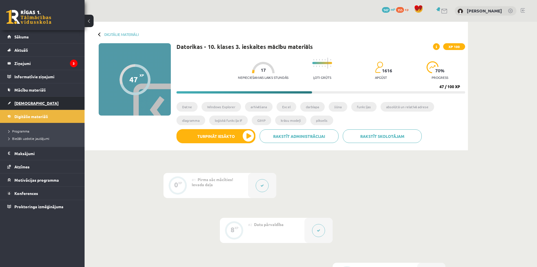
click at [24, 106] on link "[DEMOGRAPHIC_DATA]" at bounding box center [42, 102] width 70 height 13
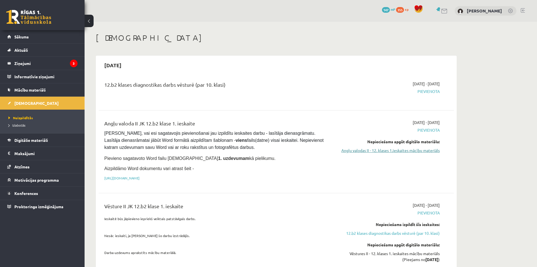
click at [372, 153] on link "Angļu valodas II - 12. klases 1.ieskaites mācību materiāls" at bounding box center [387, 150] width 106 height 6
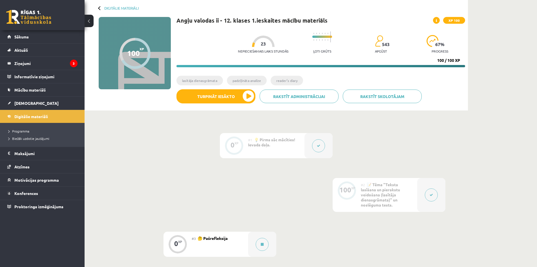
scroll to position [115, 0]
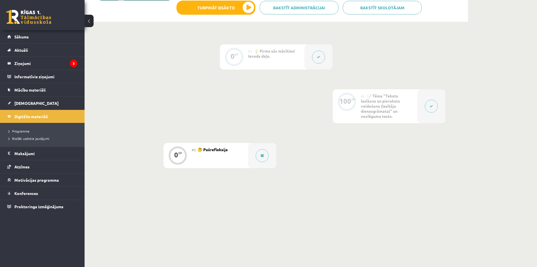
click at [237, 151] on div "#3 🤔 Pašrefleksija" at bounding box center [220, 155] width 56 height 25
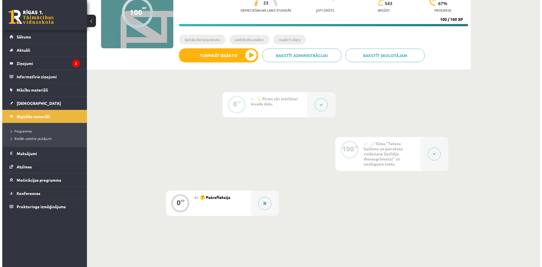
scroll to position [58, 0]
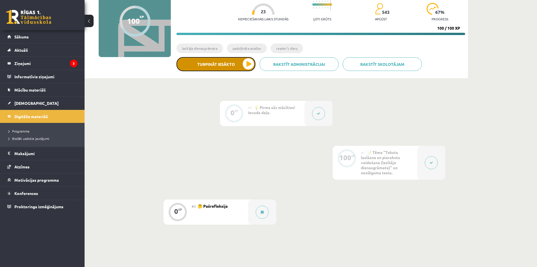
click at [230, 67] on button "Turpināt iesākto" at bounding box center [216, 64] width 79 height 14
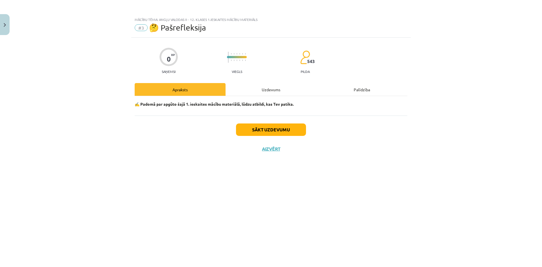
click at [267, 89] on div "Uzdevums" at bounding box center [270, 89] width 91 height 13
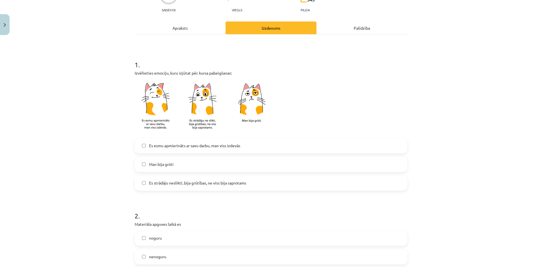
scroll to position [85, 0]
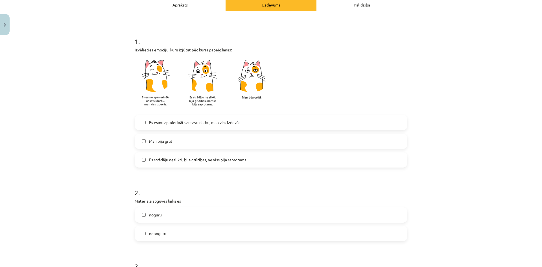
click at [182, 123] on span "Es esmu apmierināts ar savu darbu, man viss izdevās" at bounding box center [194, 122] width 91 height 6
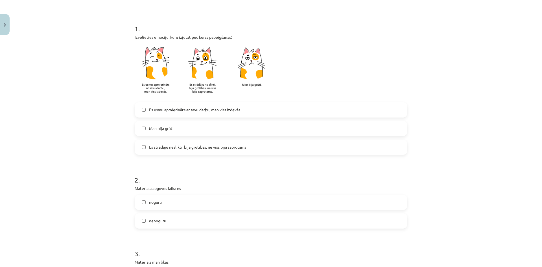
scroll to position [169, 0]
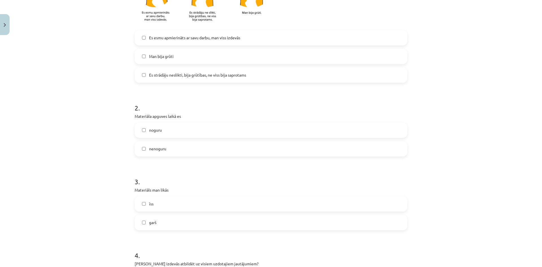
click at [167, 133] on label "noguru" at bounding box center [270, 130] width 271 height 14
click at [163, 153] on label "nenoguru" at bounding box center [270, 149] width 271 height 14
click at [159, 129] on span "noguru" at bounding box center [155, 130] width 13 height 6
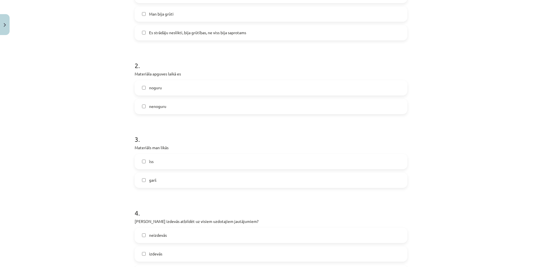
scroll to position [254, 0]
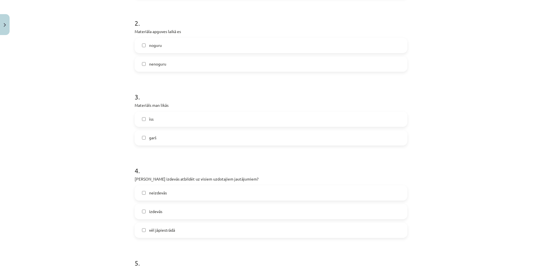
click at [161, 140] on label "garš" at bounding box center [270, 138] width 271 height 14
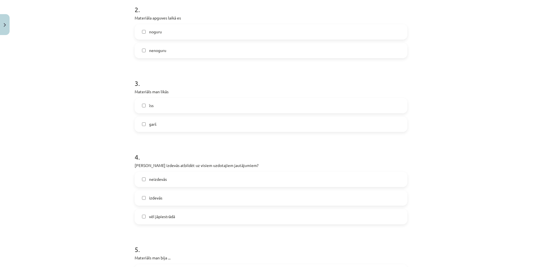
scroll to position [282, 0]
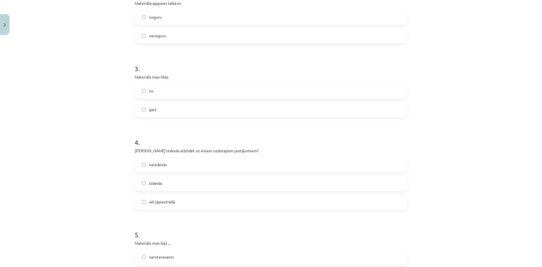
click at [169, 182] on label "izdevās" at bounding box center [270, 183] width 271 height 14
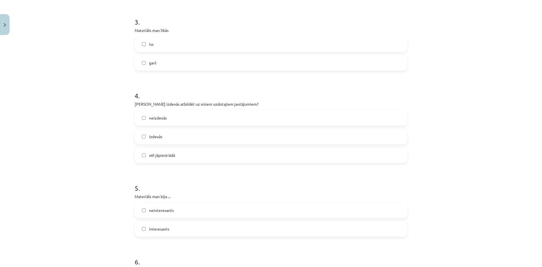
scroll to position [339, 0]
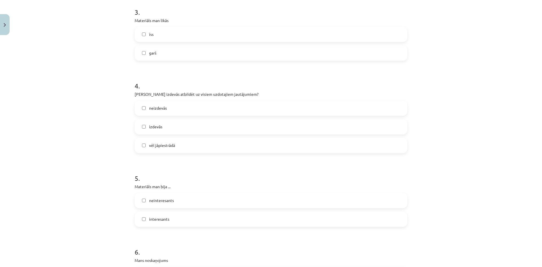
click at [161, 214] on label "interesants" at bounding box center [270, 219] width 271 height 14
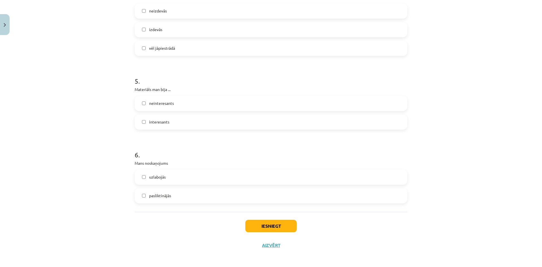
scroll to position [438, 0]
click at [177, 176] on label "uzlabojās" at bounding box center [270, 175] width 271 height 14
click at [173, 173] on label "uzlabojās" at bounding box center [270, 175] width 271 height 14
click at [166, 189] on label "pasliktinājās" at bounding box center [270, 193] width 271 height 14
click at [167, 193] on span "pasliktinājās" at bounding box center [160, 193] width 22 height 6
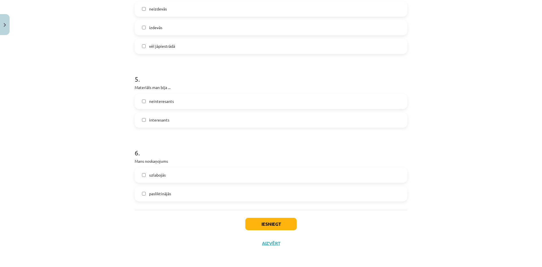
click at [166, 181] on label "uzlabojās" at bounding box center [270, 175] width 271 height 14
click at [257, 224] on button "Iesniegt" at bounding box center [270, 224] width 51 height 12
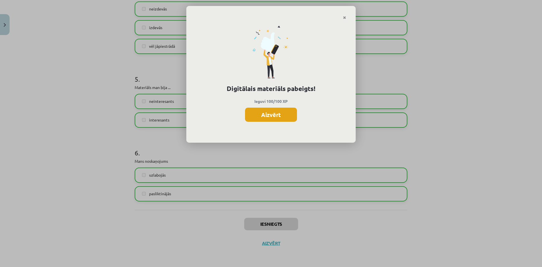
click at [259, 117] on button "Aizvērt" at bounding box center [271, 114] width 52 height 14
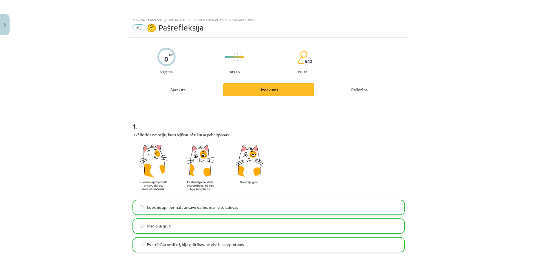
scroll to position [0, 0]
click at [182, 88] on div "Apraksts" at bounding box center [178, 89] width 91 height 13
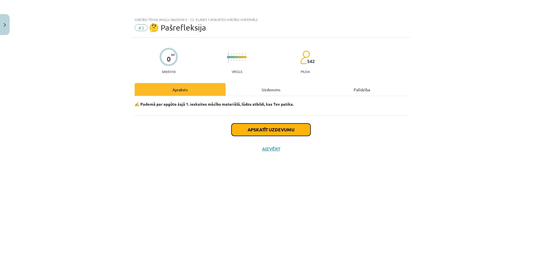
click at [260, 130] on button "Apskatīt uzdevumu" at bounding box center [270, 129] width 79 height 12
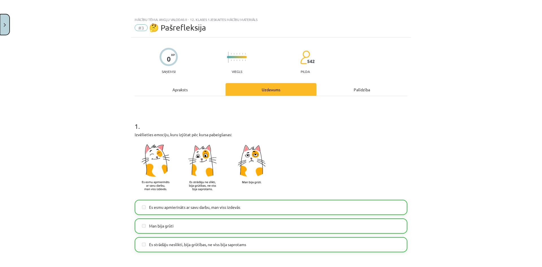
click at [4, 22] on button "Close" at bounding box center [5, 24] width 10 height 21
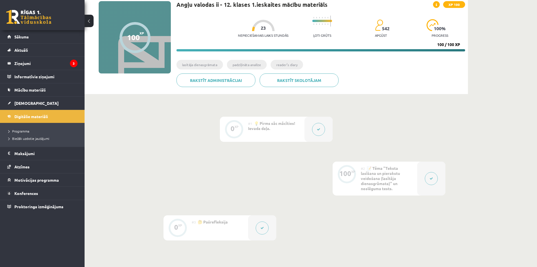
scroll to position [114, 0]
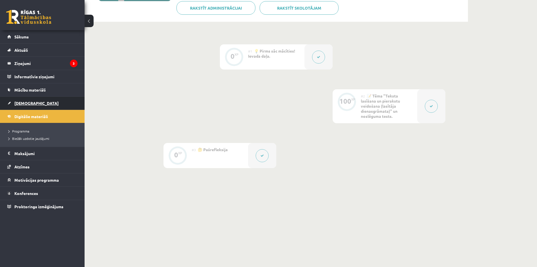
click at [30, 105] on link "[DEMOGRAPHIC_DATA]" at bounding box center [42, 102] width 70 height 13
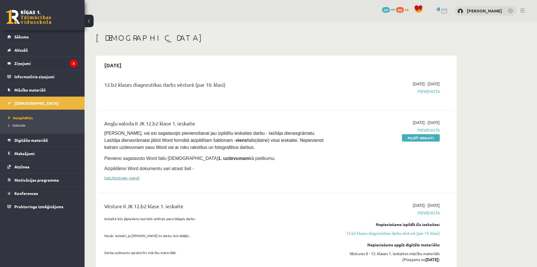
click at [140, 176] on link "[URL][DOMAIN_NAME]" at bounding box center [121, 177] width 35 height 5
